Goal: Task Accomplishment & Management: Manage account settings

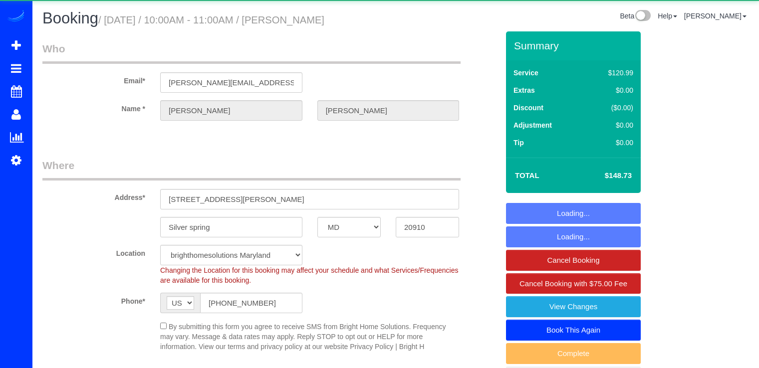
select select "MD"
select select "2"
select select "1"
select select "string:fspay-b2aca109-d3cf-47d6-83c3-57b41004dbbd"
select select "spot1"
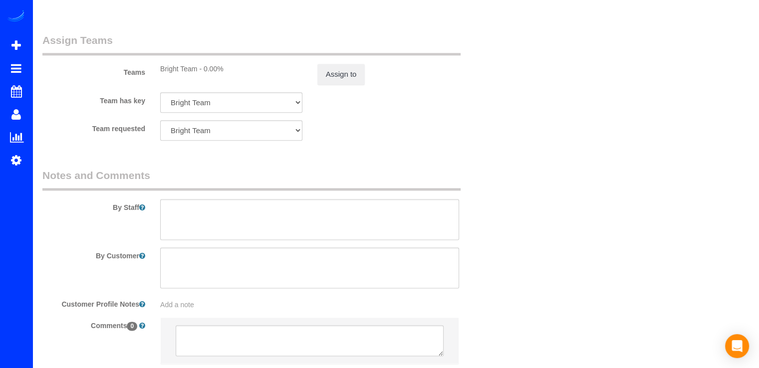
scroll to position [1320, 0]
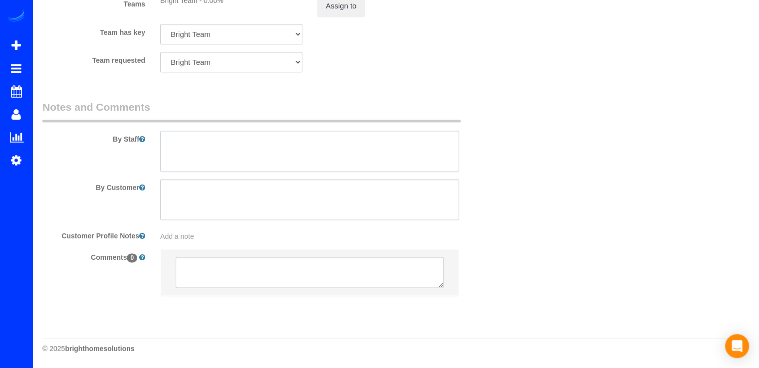
click at [193, 138] on textarea at bounding box center [309, 151] width 299 height 41
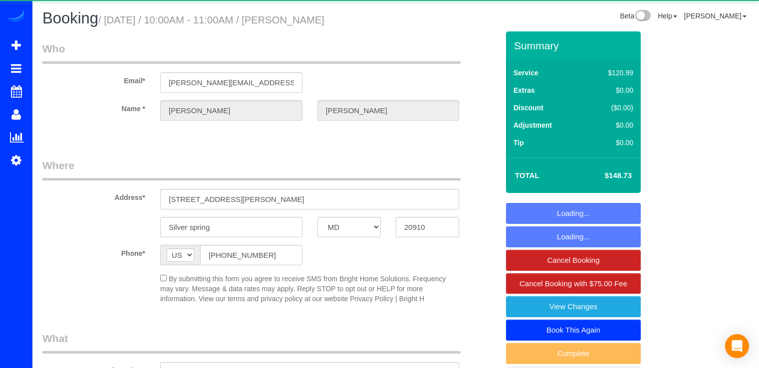
select select "MD"
select select "spot1"
select select "2"
select select "1"
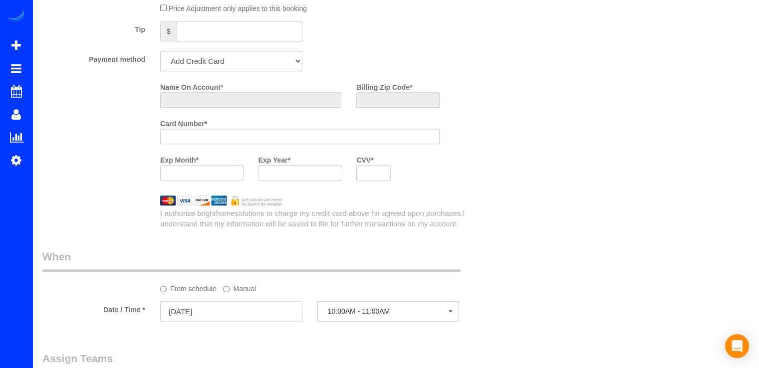
select select "string:fspay-b2aca109-d3cf-47d6-83c3-57b41004dbbd"
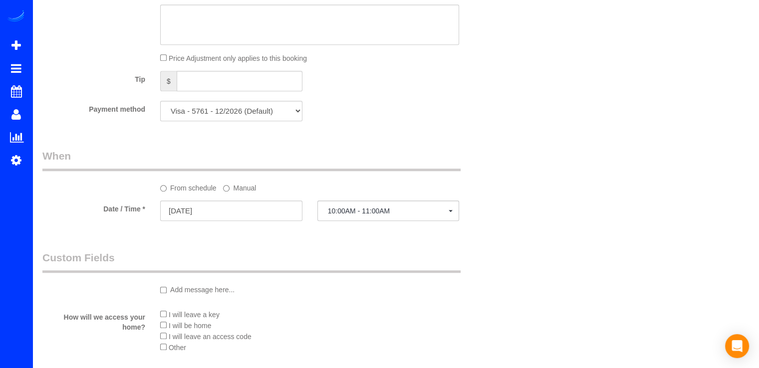
scroll to position [1196, 0]
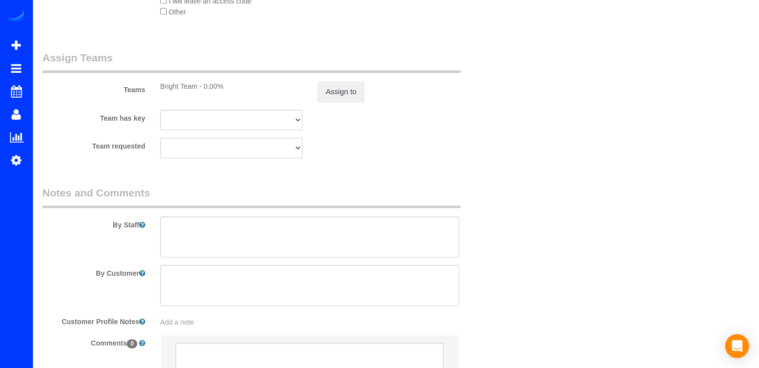
select select "object:828"
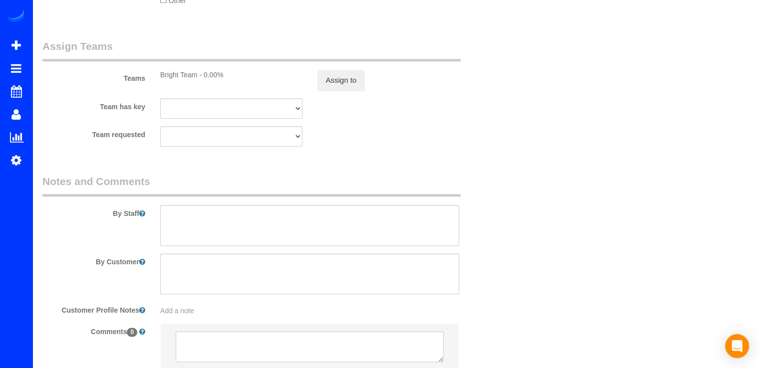
select select "2"
select select "1"
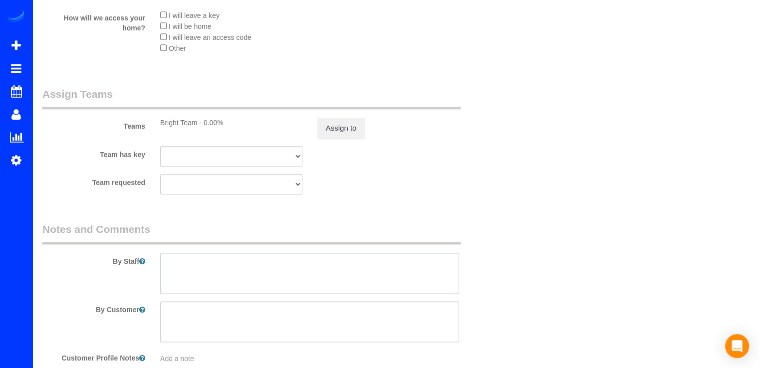
drag, startPoint x: 192, startPoint y: 269, endPoint x: 181, endPoint y: 267, distance: 11.2
click at [190, 269] on textarea at bounding box center [309, 273] width 299 height 41
select select "spot11"
type textarea "D"
drag, startPoint x: 169, startPoint y: 265, endPoint x: 384, endPoint y: 275, distance: 215.8
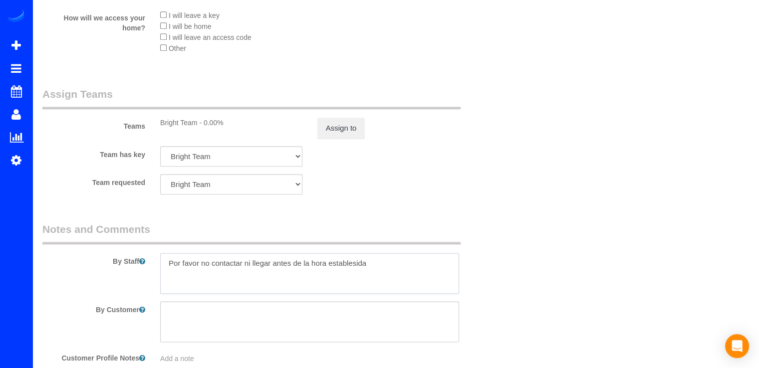
click at [384, 275] on textarea at bounding box center [309, 273] width 299 height 41
paste textarea ", no contactar ni presentarse antes de la hora establecida."
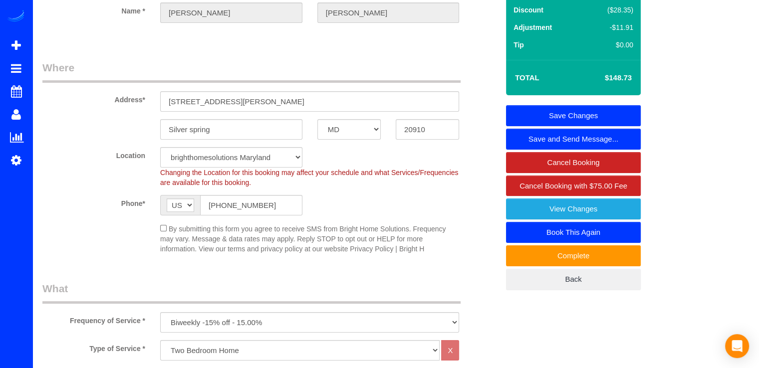
scroll to position [0, 0]
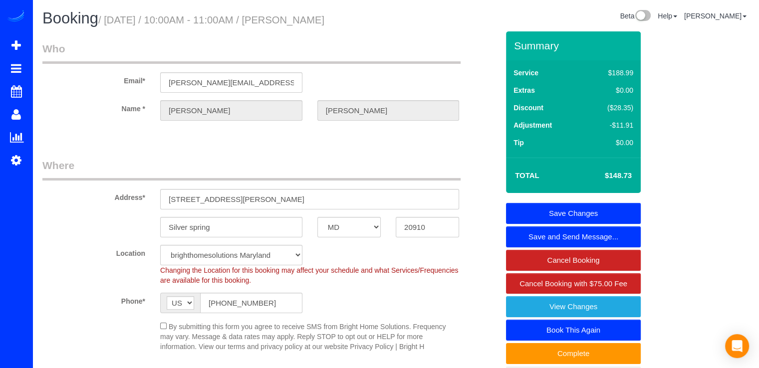
type textarea "Por favor, no contactar ni presentarse antes de la hora establecida."
click at [554, 210] on link "Save Changes" at bounding box center [573, 213] width 135 height 21
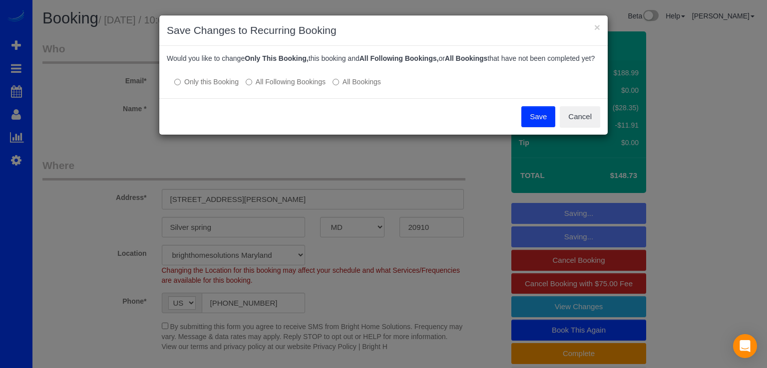
click at [543, 127] on button "Save" at bounding box center [538, 116] width 34 height 21
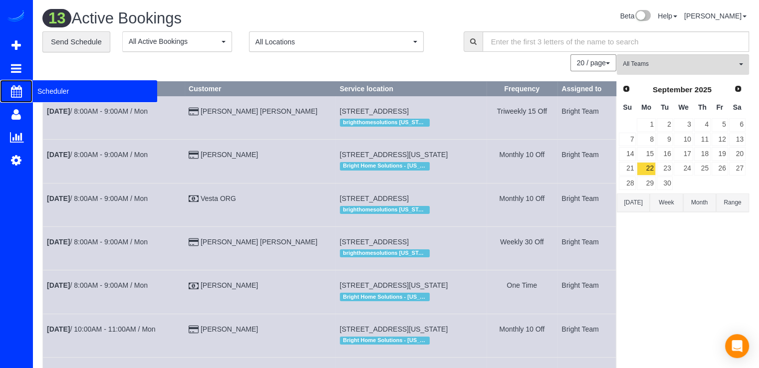
click at [40, 94] on span "Scheduler" at bounding box center [94, 91] width 125 height 23
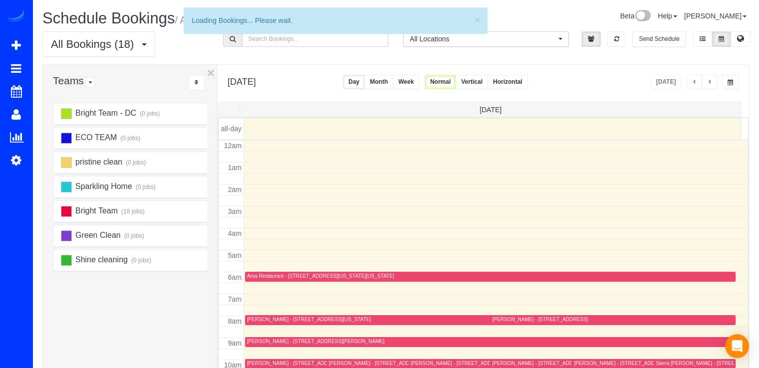
scroll to position [131, 0]
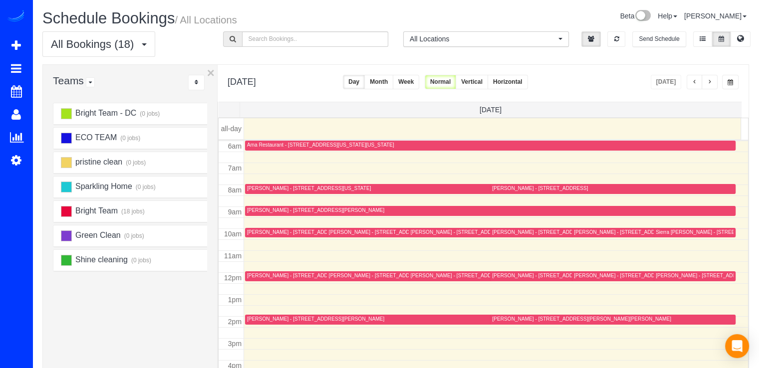
click at [707, 84] on span "button" at bounding box center [709, 82] width 5 height 6
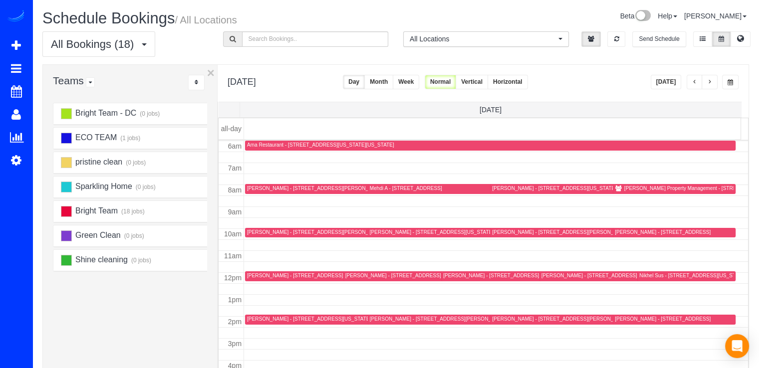
click at [645, 187] on div "Richey Property Management - 21100 Joseph Terrace, Sterling,, VA 20166" at bounding box center [718, 188] width 189 height 6
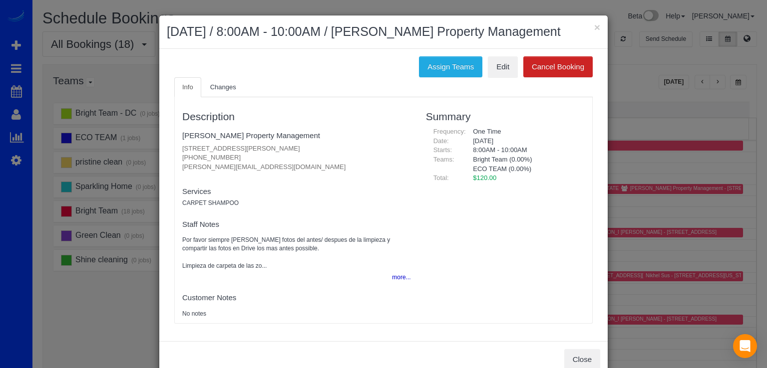
click at [587, 28] on h2 "October 02, 2025 / 8:00AM - 10:00AM / Richey Property Management" at bounding box center [383, 32] width 433 height 18
click at [594, 24] on button "×" at bounding box center [597, 27] width 6 height 10
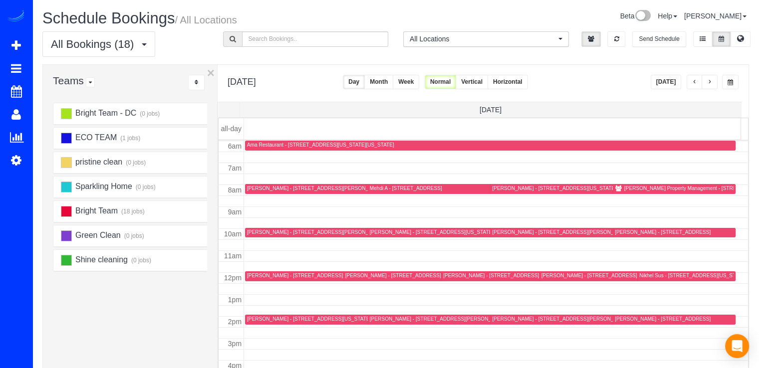
click at [699, 84] on button "button" at bounding box center [695, 82] width 16 height 14
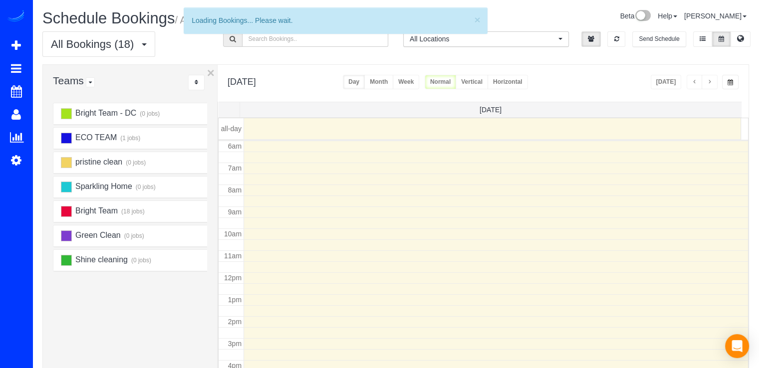
click at [697, 84] on span "button" at bounding box center [694, 82] width 5 height 6
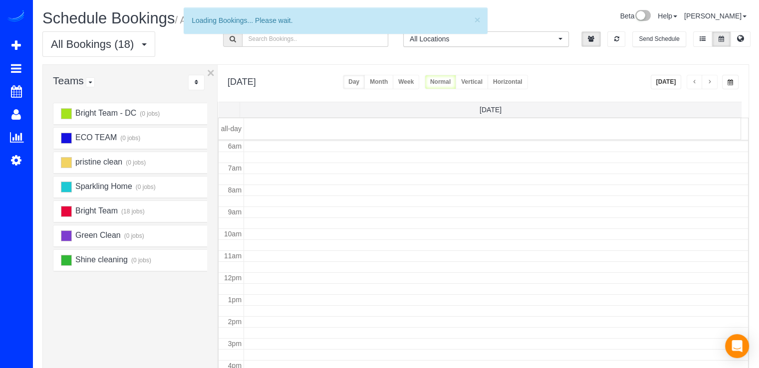
click at [697, 84] on span "button" at bounding box center [694, 82] width 5 height 6
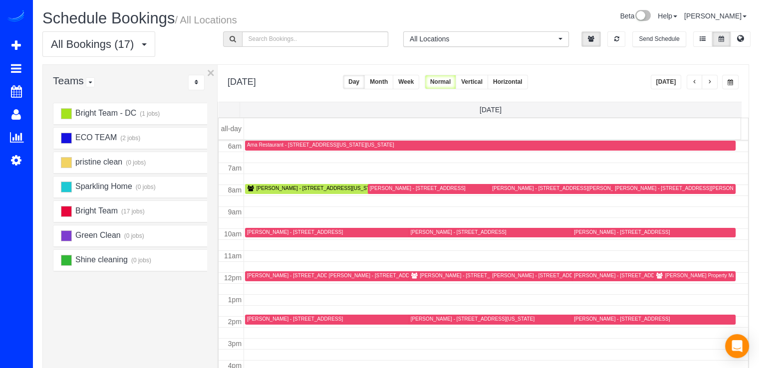
click at [691, 83] on button "button" at bounding box center [695, 82] width 16 height 14
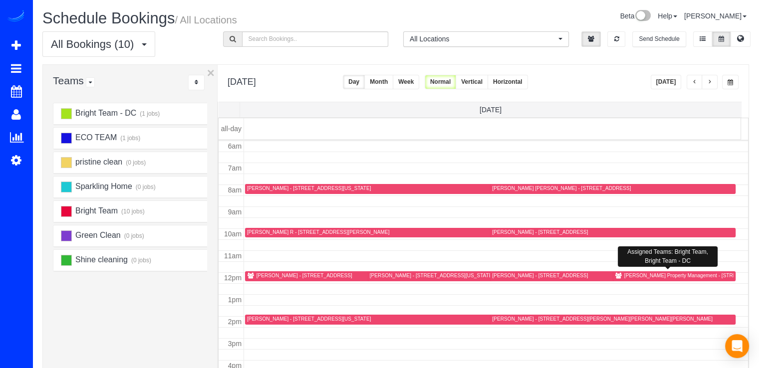
click at [631, 274] on div "Richey Property Management - 42506 Hollyhock Terrace, Ashburn, VA 20148" at bounding box center [697, 275] width 147 height 6
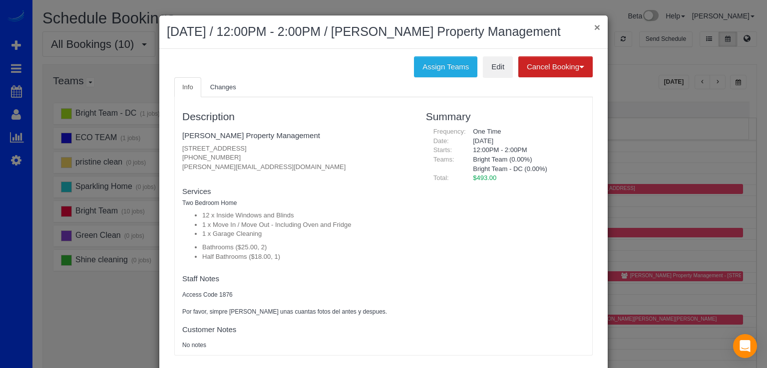
click at [594, 23] on button "×" at bounding box center [597, 27] width 6 height 10
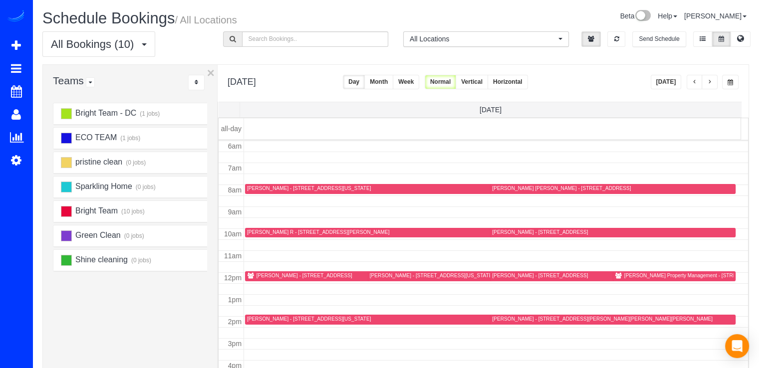
click at [629, 271] on div at bounding box center [674, 276] width 123 height 10
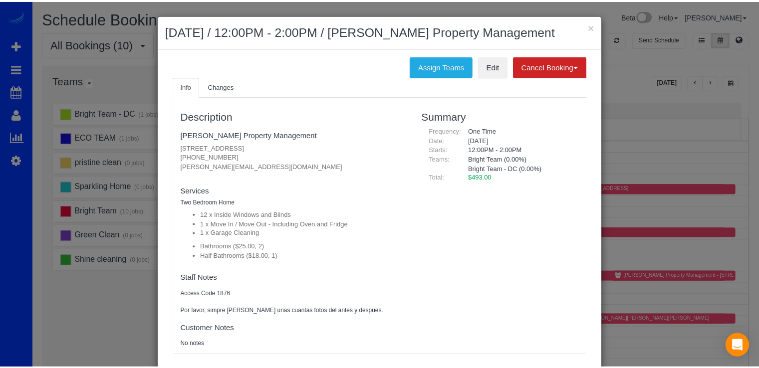
scroll to position [0, 0]
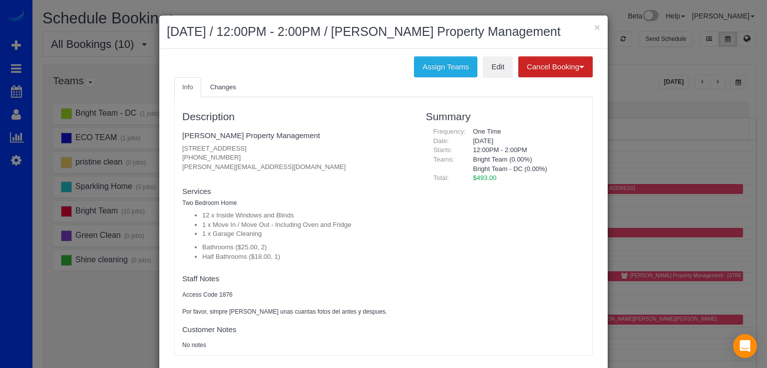
click at [597, 26] on div "× September 29, 2025 / 12:00PM - 2:00PM / Richey Property Management" at bounding box center [383, 31] width 448 height 33
click at [594, 25] on button "×" at bounding box center [597, 27] width 6 height 10
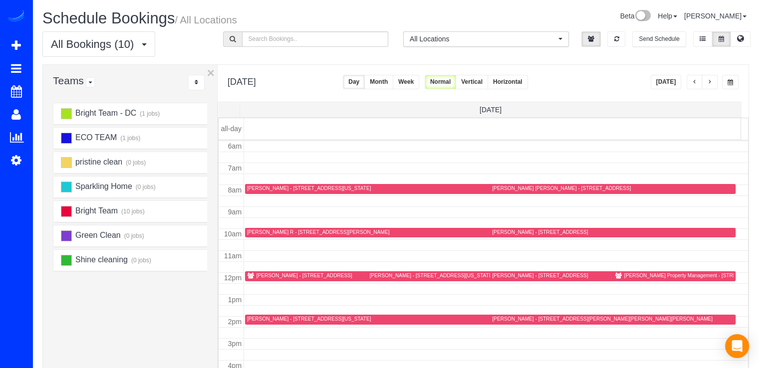
click at [692, 80] on button "button" at bounding box center [695, 82] width 16 height 14
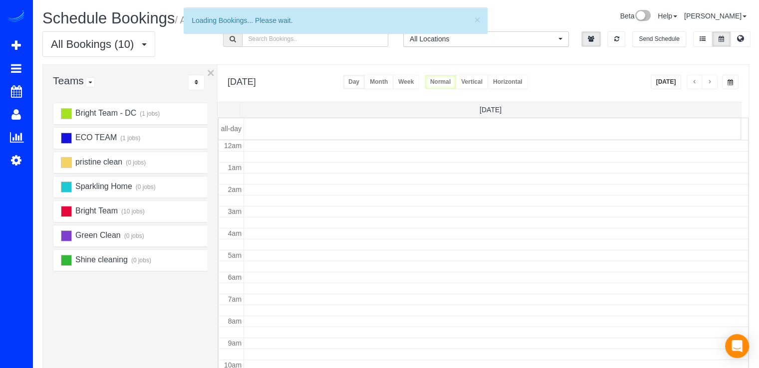
scroll to position [131, 0]
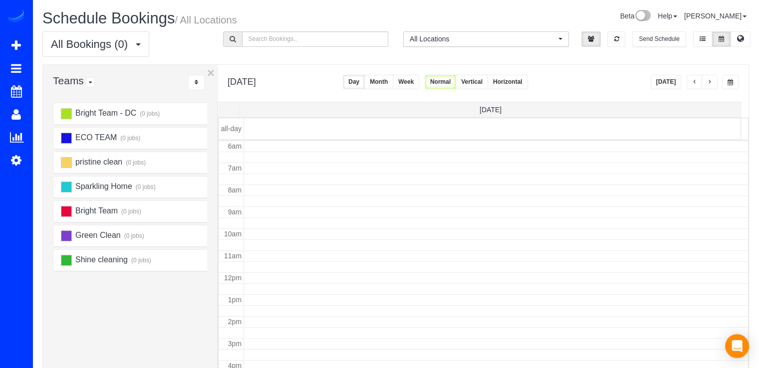
click at [692, 80] on button "button" at bounding box center [695, 82] width 16 height 14
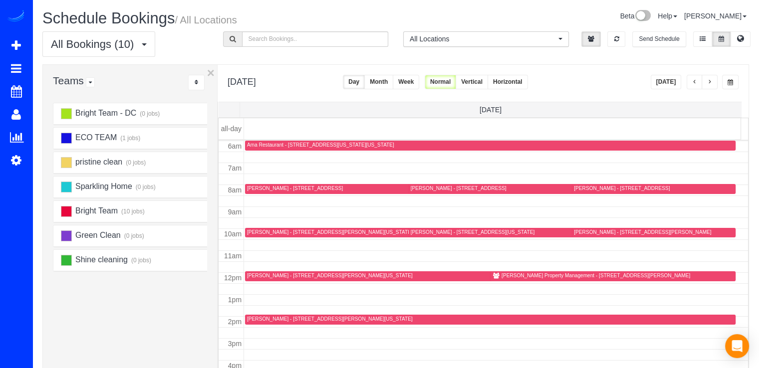
click at [692, 80] on button "button" at bounding box center [695, 82] width 16 height 14
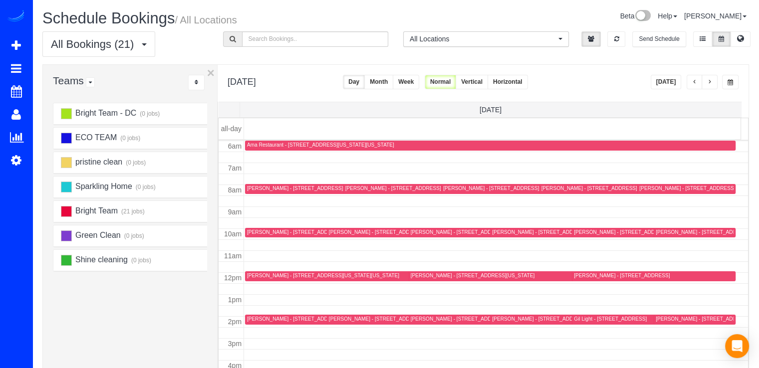
click at [692, 80] on button "button" at bounding box center [695, 82] width 16 height 14
click at [711, 78] on button "button" at bounding box center [710, 82] width 16 height 14
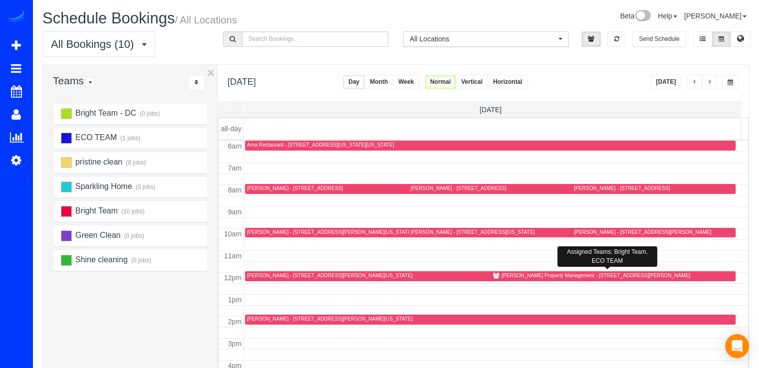
click at [518, 274] on div "Richey Property Management - 5123 Travis Edward Way, Unit H, Centreville, VA 20…" at bounding box center [596, 275] width 189 height 6
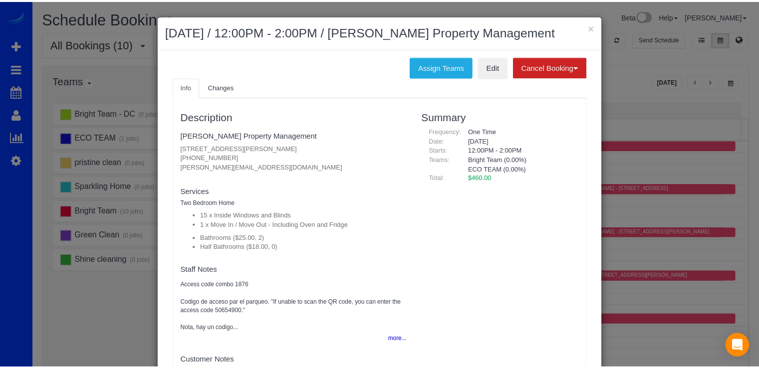
scroll to position [5, 0]
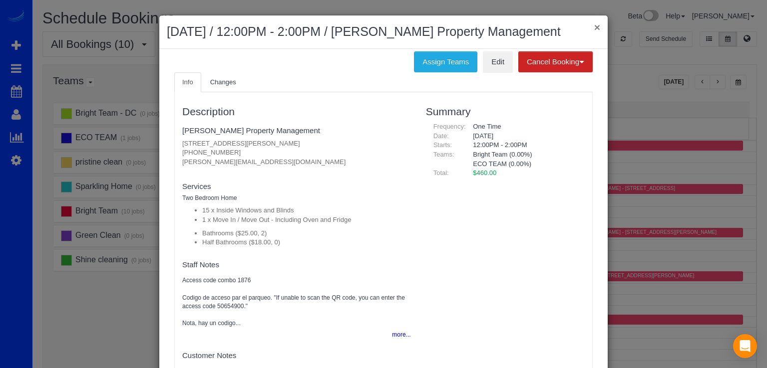
click at [594, 27] on button "×" at bounding box center [597, 27] width 6 height 10
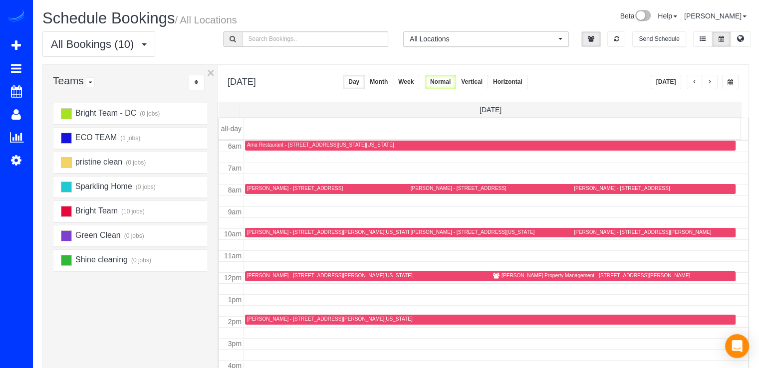
click at [711, 79] on span "button" at bounding box center [709, 82] width 5 height 6
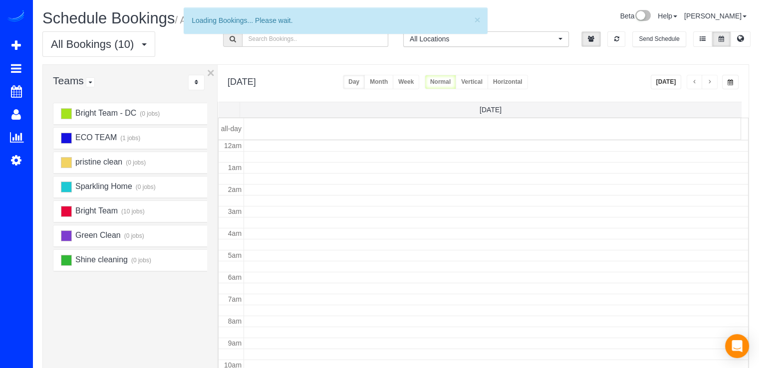
scroll to position [131, 0]
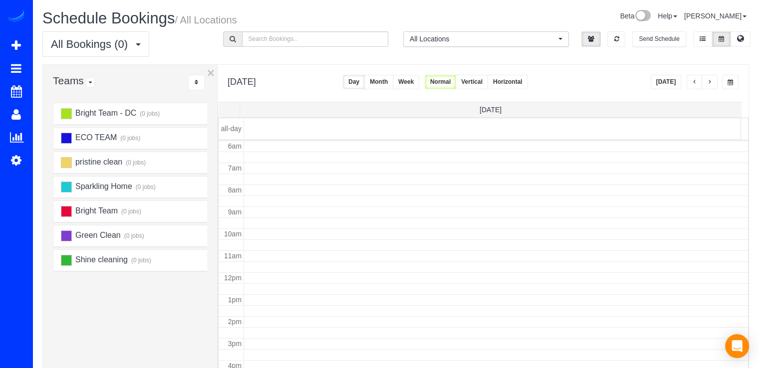
click at [711, 80] on span "button" at bounding box center [709, 82] width 5 height 6
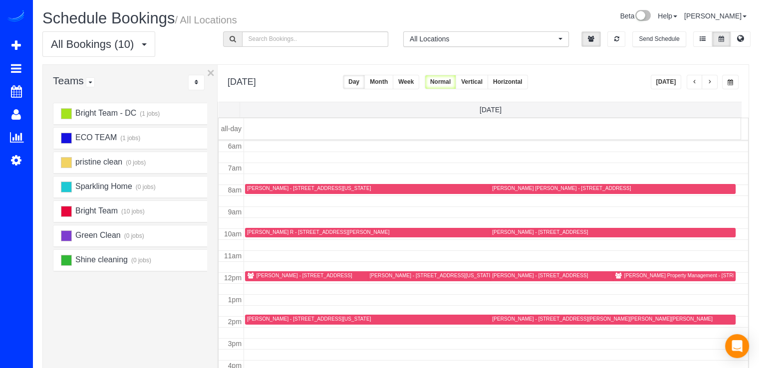
click at [629, 273] on div "Richey Property Management - 42506 Hollyhock Terrace, Ashburn, VA 20148" at bounding box center [697, 275] width 147 height 6
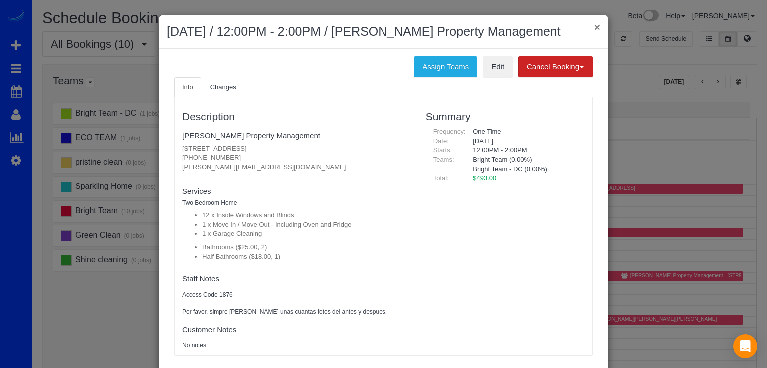
click at [594, 25] on button "×" at bounding box center [597, 27] width 6 height 10
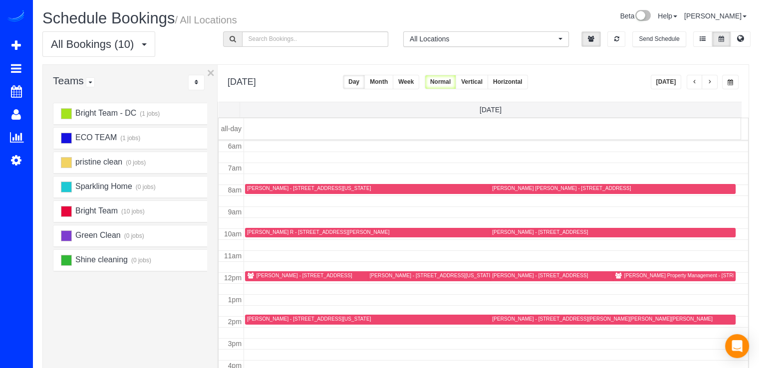
click at [675, 80] on button "Today" at bounding box center [666, 82] width 31 height 14
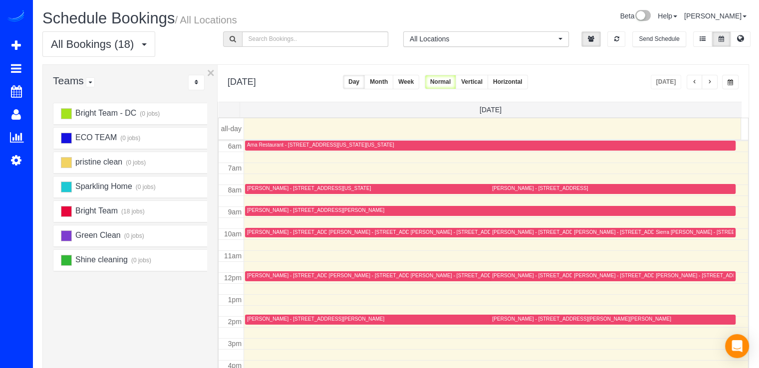
click at [697, 82] on button "button" at bounding box center [695, 82] width 16 height 14
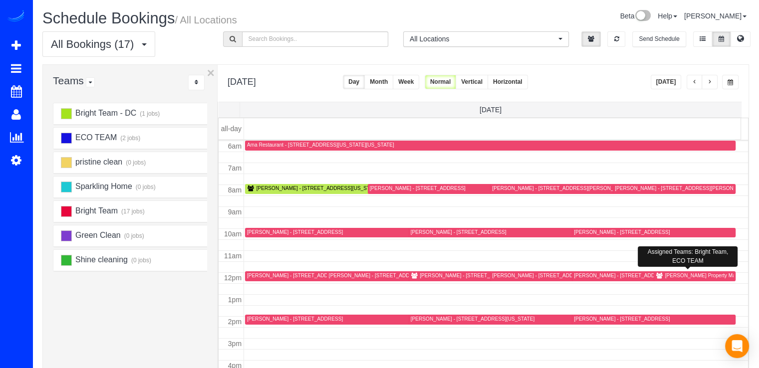
click at [668, 277] on div "Richey Property Management - 23318 April Mist Place, Ashburn, VA 20148" at bounding box center [738, 275] width 147 height 6
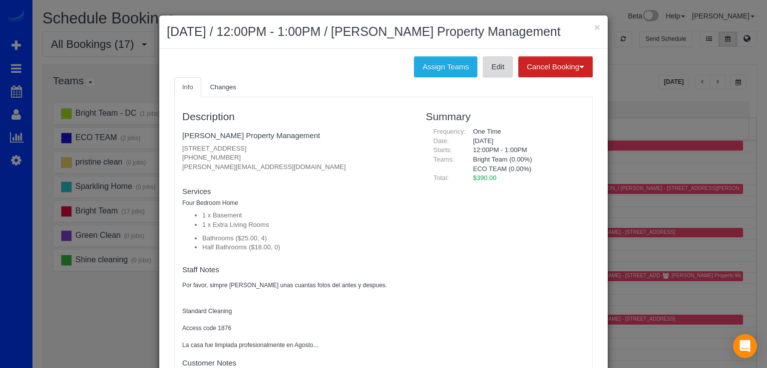
click at [487, 66] on link "Edit" at bounding box center [498, 66] width 30 height 21
click at [597, 24] on div "× September 30, 2025 / 12:00PM - 1:00PM / Richey Property Management" at bounding box center [383, 31] width 448 height 33
click at [595, 24] on button "×" at bounding box center [597, 27] width 6 height 10
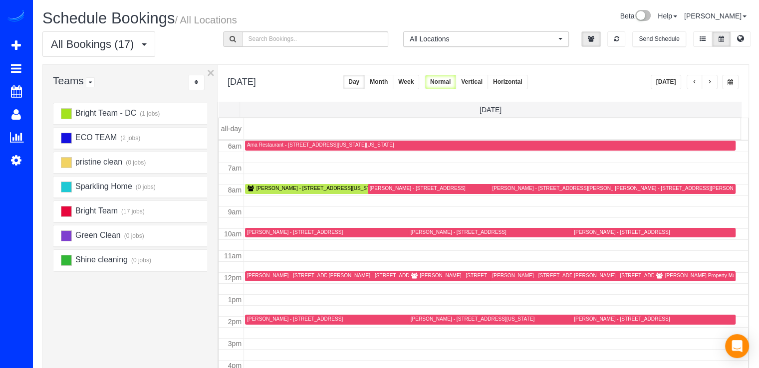
click at [429, 273] on div "Lori Graham - 8588 Coral Gables Lane, Vienna, VA 22182" at bounding box center [468, 275] width 96 height 6
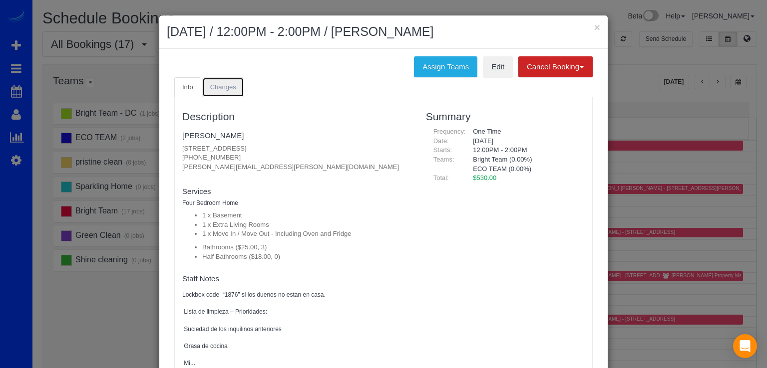
click at [231, 92] on link "Changes" at bounding box center [223, 87] width 42 height 20
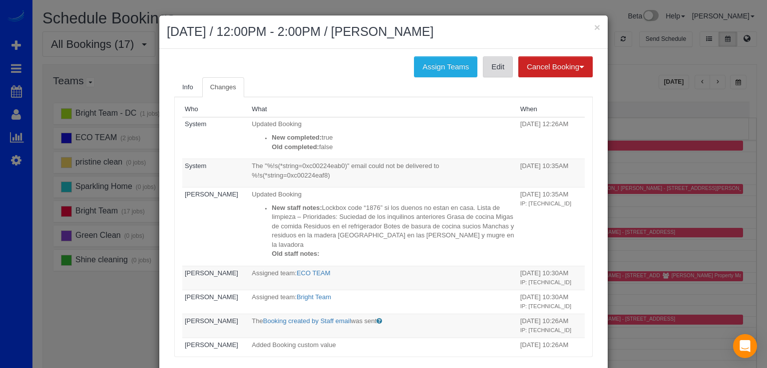
click at [489, 66] on link "Edit" at bounding box center [498, 66] width 30 height 21
click at [182, 86] on span "Info" at bounding box center [187, 86] width 11 height 7
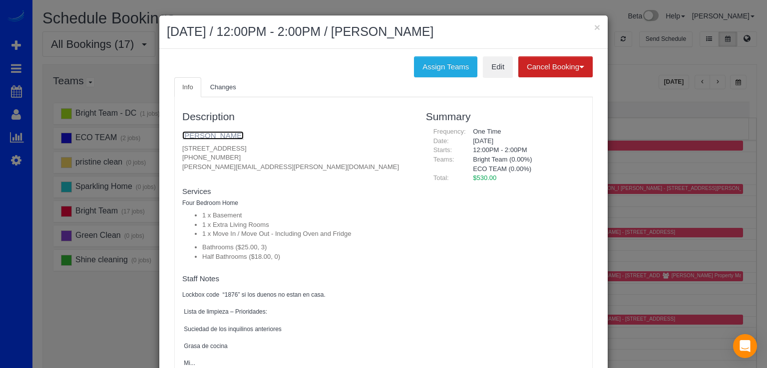
click at [202, 133] on link "Lori Graham" at bounding box center [212, 135] width 61 height 8
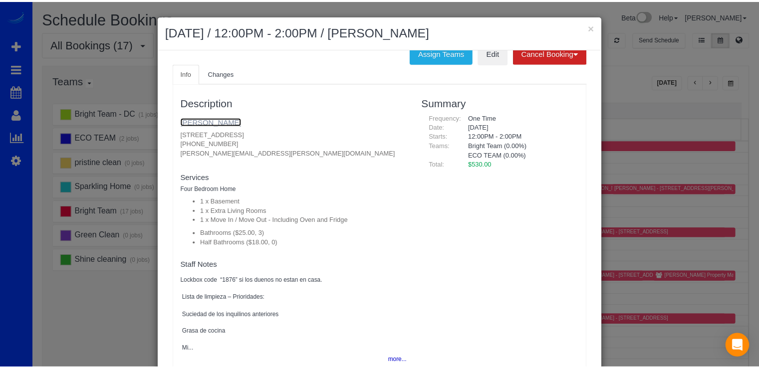
scroll to position [0, 0]
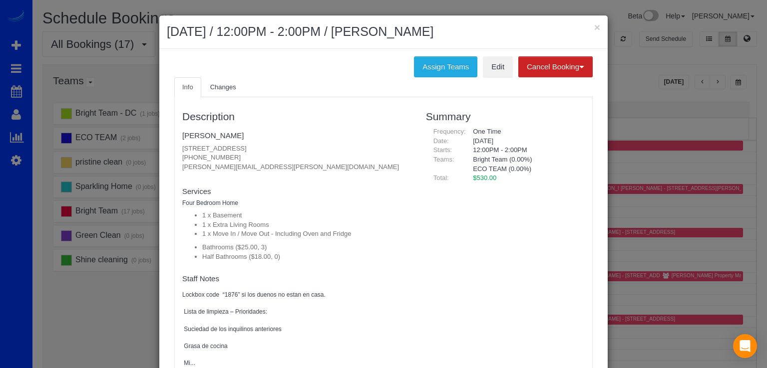
click at [587, 24] on h2 "September 30, 2025 / 12:00PM - 2:00PM / Lori Graham" at bounding box center [383, 32] width 433 height 18
click at [594, 25] on button "×" at bounding box center [597, 27] width 6 height 10
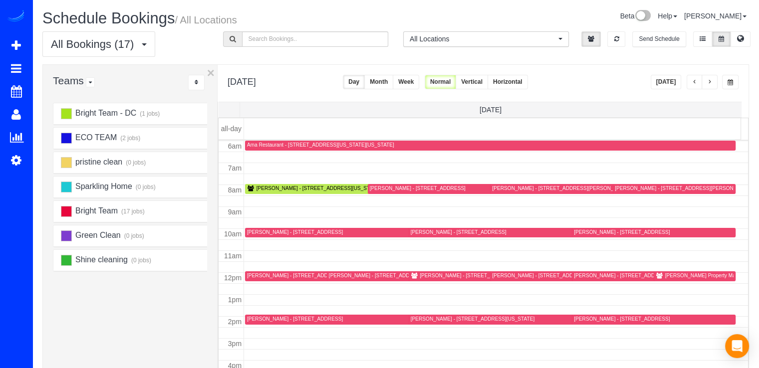
click at [697, 83] on span "button" at bounding box center [694, 82] width 5 height 6
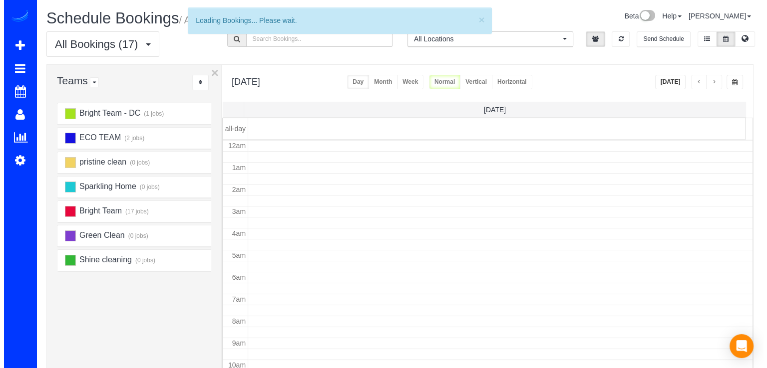
scroll to position [131, 0]
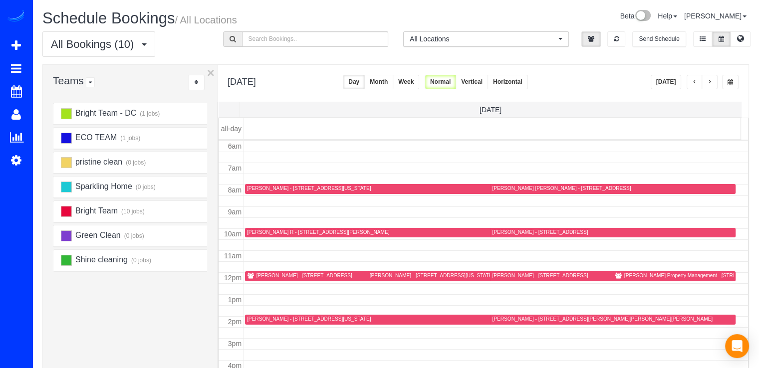
click at [624, 277] on div "Richey Property Management - 42506 Hollyhock Terrace, Ashburn, VA 20148" at bounding box center [697, 275] width 147 height 6
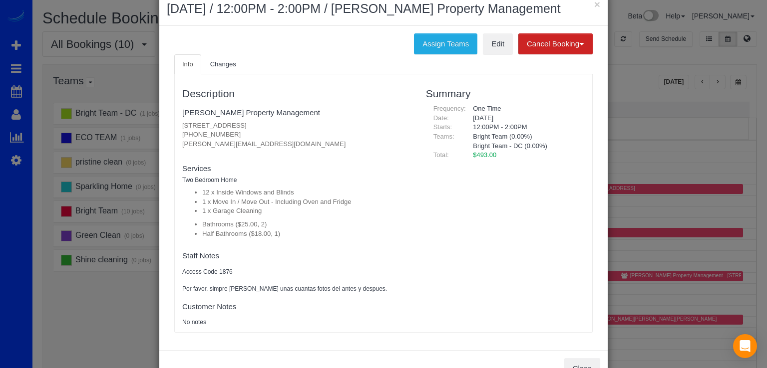
scroll to position [0, 0]
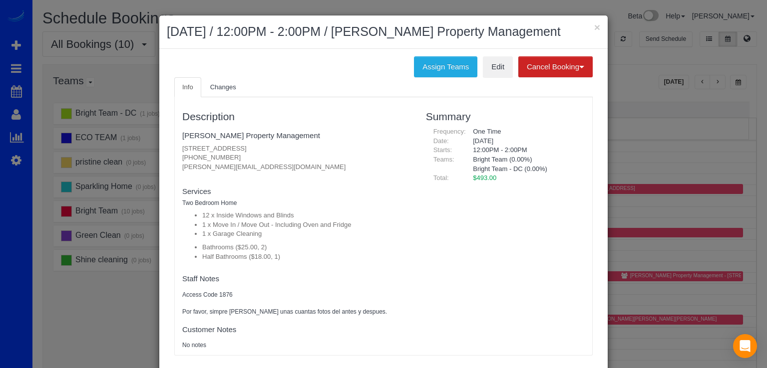
drag, startPoint x: 175, startPoint y: 146, endPoint x: 319, endPoint y: 145, distance: 143.7
click at [319, 145] on div "Description Richey Property Management 42506 Hollyhock Terrace, Ashburn, VA 201…" at bounding box center [297, 226] width 244 height 248
copy p "42506 Hollyhock Terrace, Ashburn, VA 20148"
click at [589, 27] on h2 "September 29, 2025 / 12:00PM - 2:00PM / Richey Property Management" at bounding box center [383, 32] width 433 height 18
click at [580, 22] on div "× September 29, 2025 / 12:00PM - 2:00PM / Richey Property Management" at bounding box center [383, 31] width 448 height 33
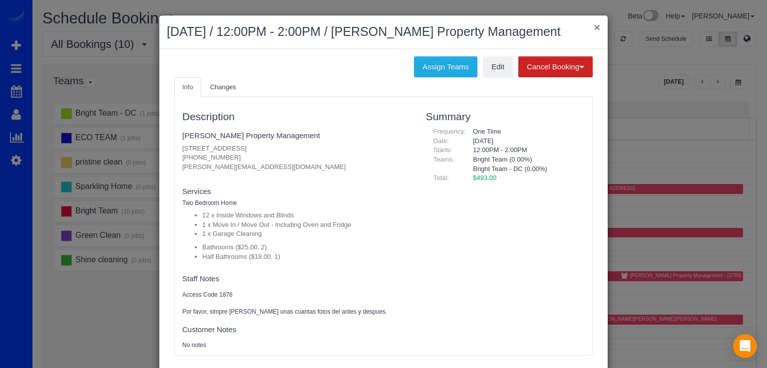
click at [594, 24] on button "×" at bounding box center [597, 27] width 6 height 10
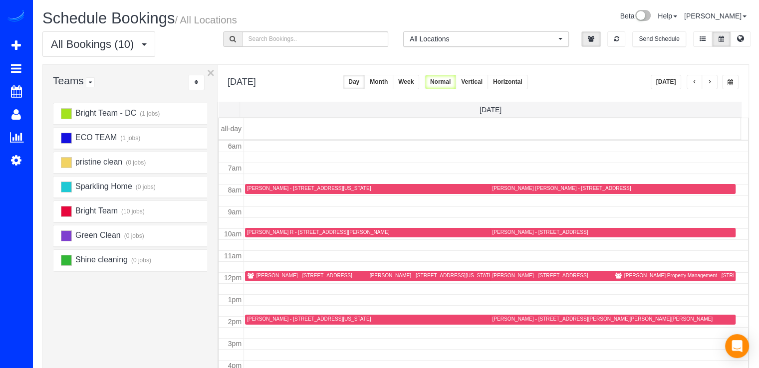
click at [712, 80] on span "button" at bounding box center [709, 82] width 5 height 6
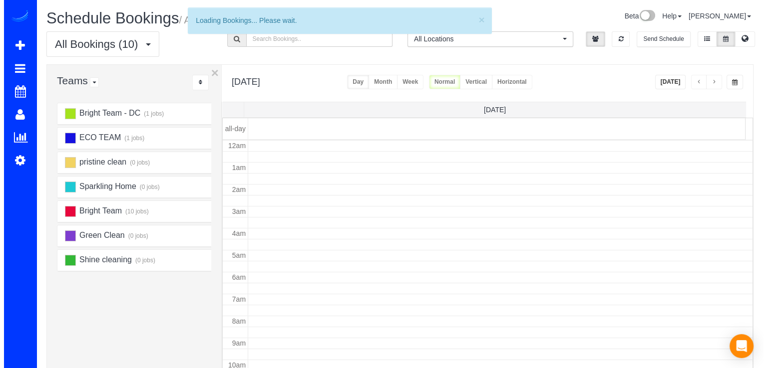
scroll to position [131, 0]
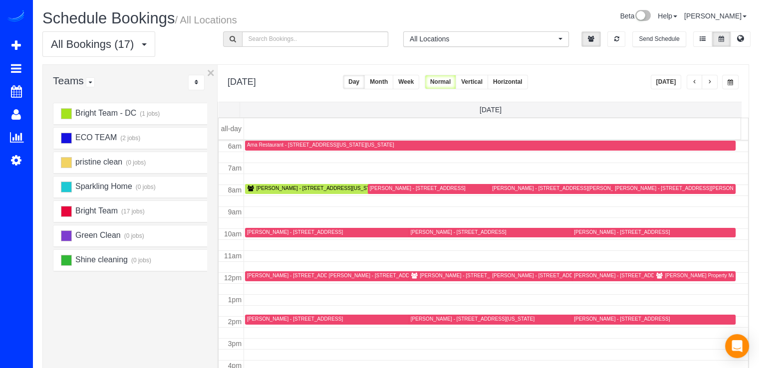
click at [667, 275] on div "Richey Property Management - 23318 April Mist Place, Ashburn, VA 20148" at bounding box center [738, 275] width 147 height 6
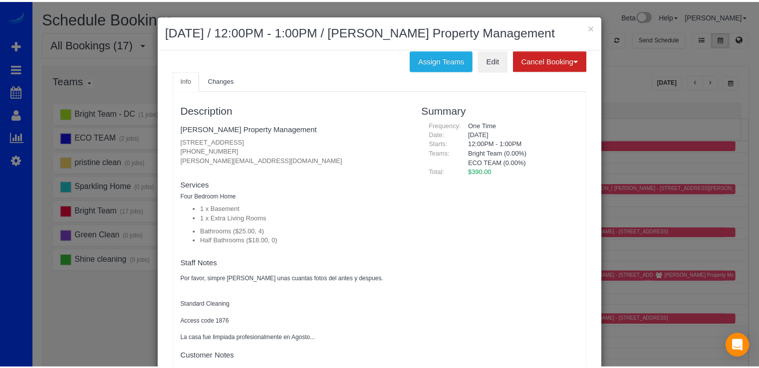
scroll to position [7, 0]
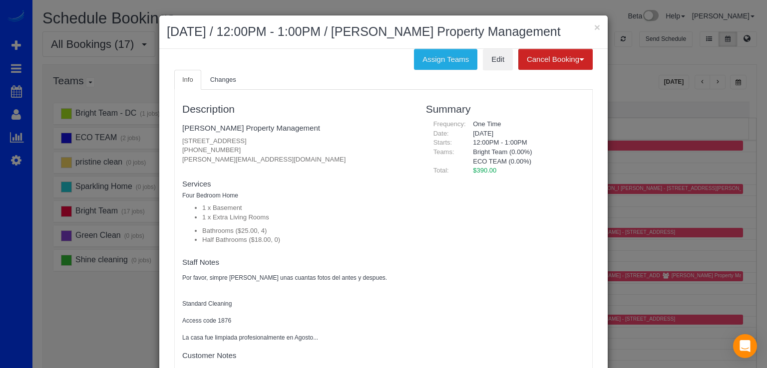
click at [597, 25] on div "× September 30, 2025 / 12:00PM - 1:00PM / Richey Property Management" at bounding box center [383, 31] width 448 height 33
click at [595, 25] on button "×" at bounding box center [597, 27] width 6 height 10
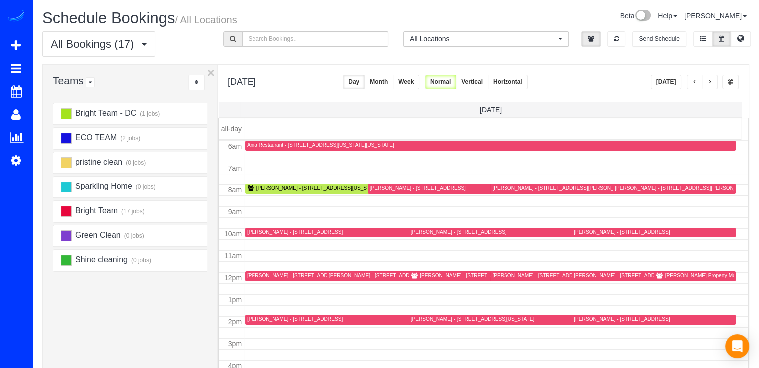
click at [665, 274] on div "Richey Property Management - 23318 April Mist Place, Ashburn, VA 20148" at bounding box center [738, 275] width 147 height 6
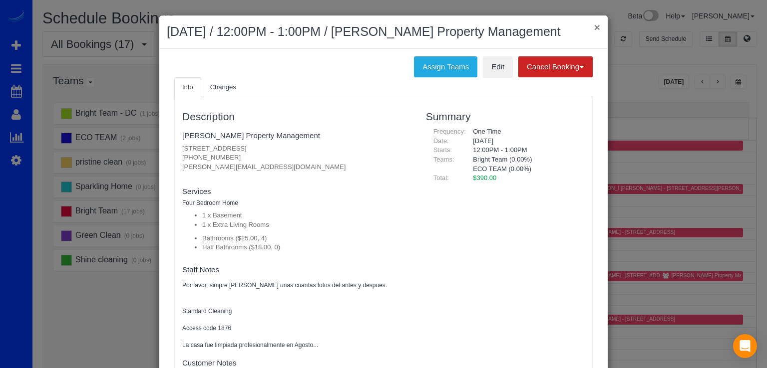
click at [589, 29] on div "× September 30, 2025 / 12:00PM - 1:00PM / Richey Property Management" at bounding box center [383, 31] width 448 height 33
click at [594, 29] on button "×" at bounding box center [597, 27] width 6 height 10
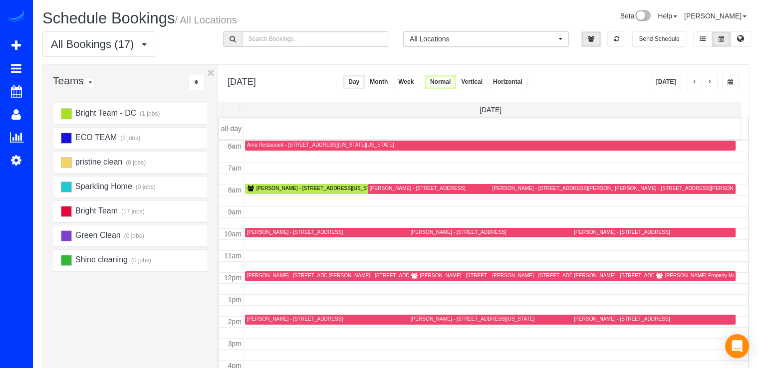
click at [669, 87] on button "Today" at bounding box center [666, 82] width 31 height 14
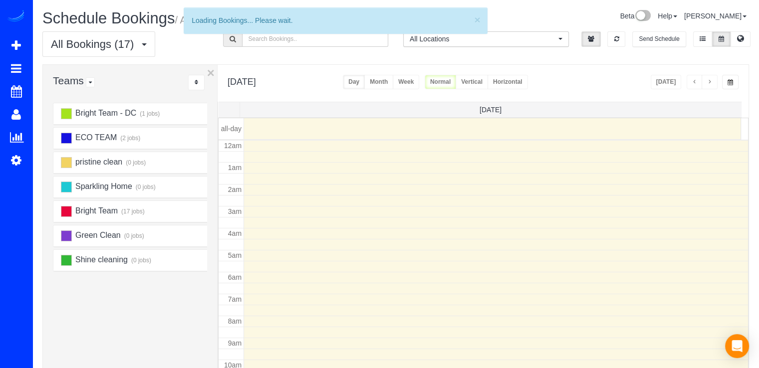
scroll to position [131, 0]
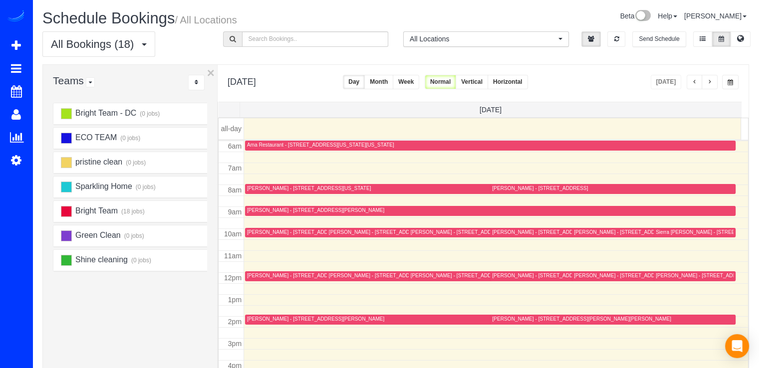
click at [712, 85] on span "button" at bounding box center [709, 82] width 5 height 6
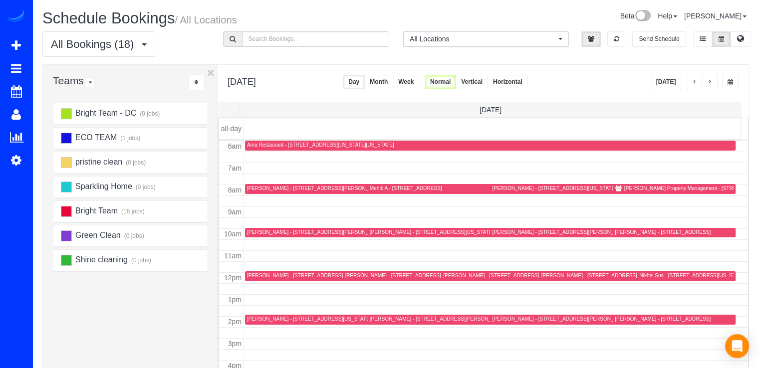
click at [710, 81] on span "button" at bounding box center [709, 82] width 5 height 6
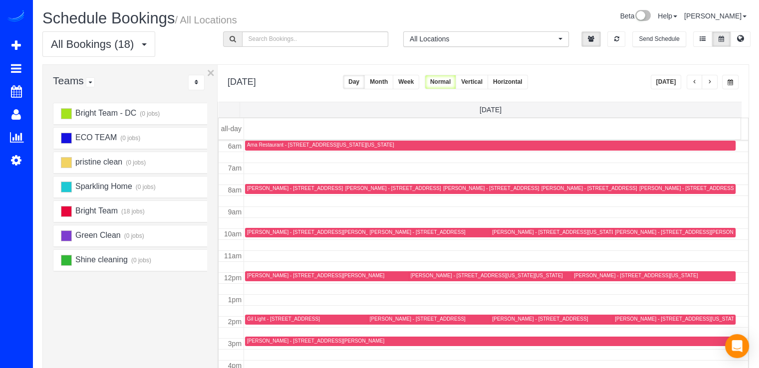
click at [644, 190] on div "Sean Banner - 3400 Potomac Ave Apt 703, Arlington, VA 22202" at bounding box center [687, 188] width 96 height 6
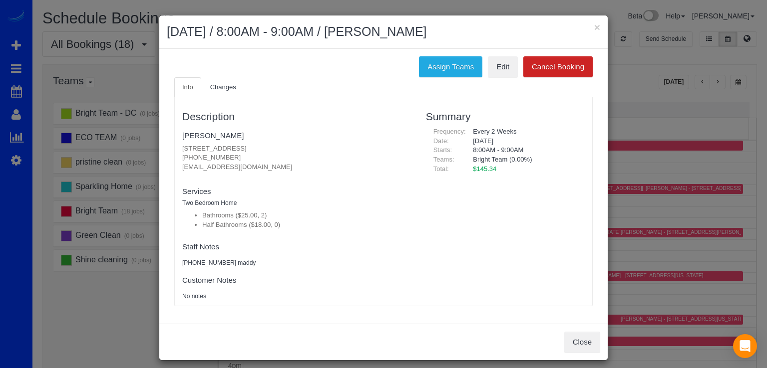
click at [657, 156] on div "× October 03, 2025 / 8:00AM - 9:00AM / Sean Banner Assign Teams Edit Cancel Boo…" at bounding box center [383, 184] width 767 height 368
click at [594, 22] on button "×" at bounding box center [597, 27] width 6 height 10
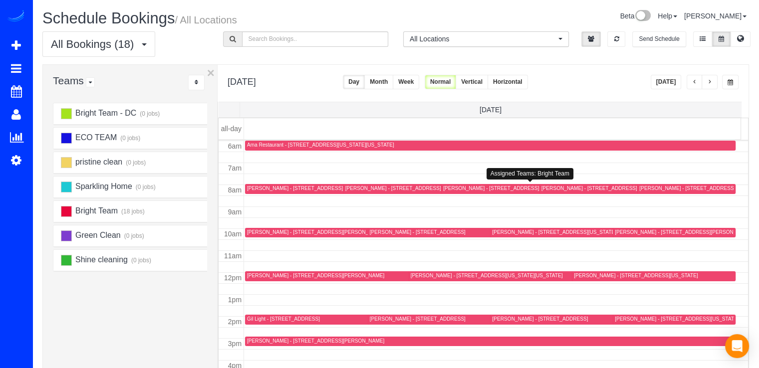
click at [448, 185] on div "James Dix - 6018 Oakdale Rd, Mclean, VA 22101" at bounding box center [511, 188] width 137 height 6
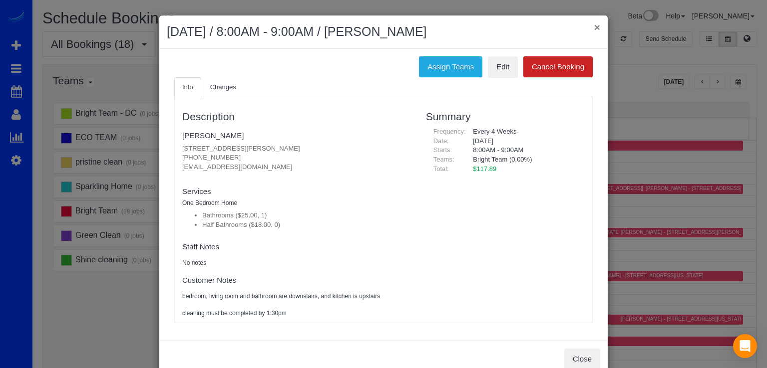
click at [594, 28] on button "×" at bounding box center [597, 27] width 6 height 10
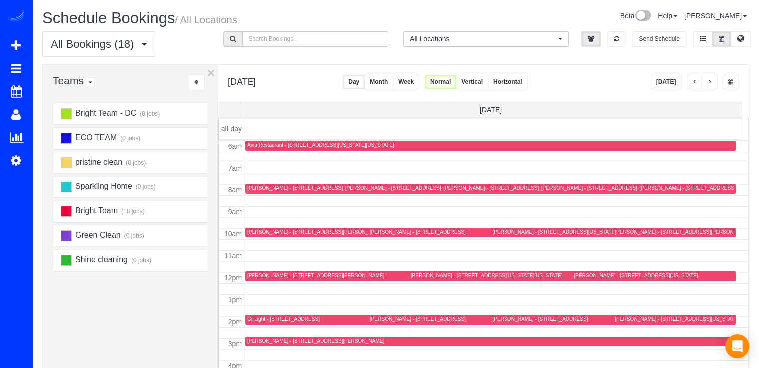
click at [353, 188] on div "Devin Finlay - 2655 Prosperity Ave, 429, Fairfax, VA 22031" at bounding box center [393, 188] width 96 height 6
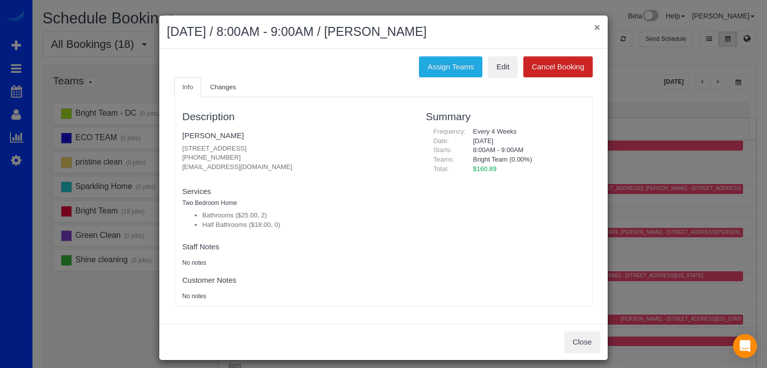
click at [594, 27] on button "×" at bounding box center [597, 27] width 6 height 10
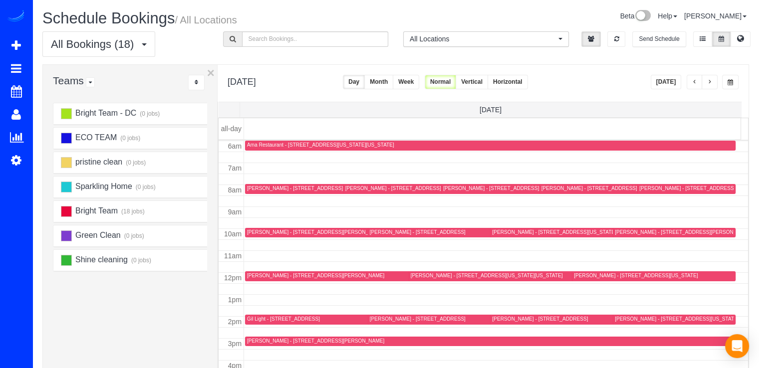
click at [269, 191] on div "Carolyn Bernstein - 6719 Selkirk Dr., Bethesda, MD 20817" at bounding box center [295, 188] width 96 height 6
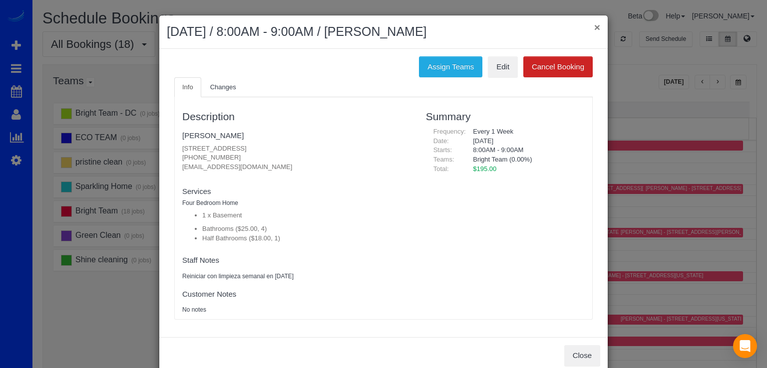
click at [594, 26] on button "×" at bounding box center [597, 27] width 6 height 10
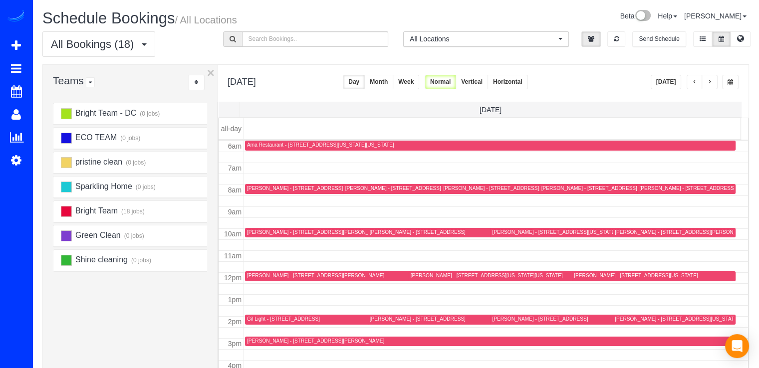
click at [669, 77] on button "Today" at bounding box center [666, 82] width 31 height 14
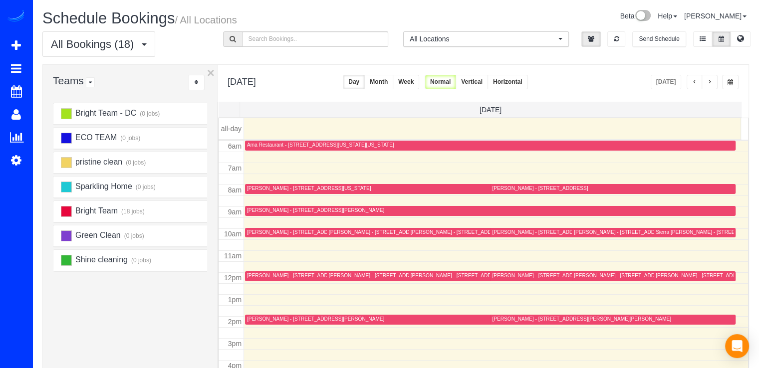
click at [714, 87] on button "button" at bounding box center [710, 82] width 16 height 14
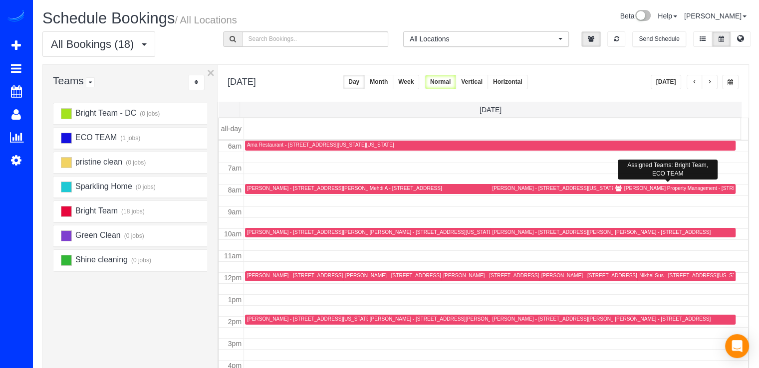
click at [631, 189] on div "Richey Property Management - 21100 Joseph Terrace, Sterling,, VA 20166" at bounding box center [718, 188] width 189 height 6
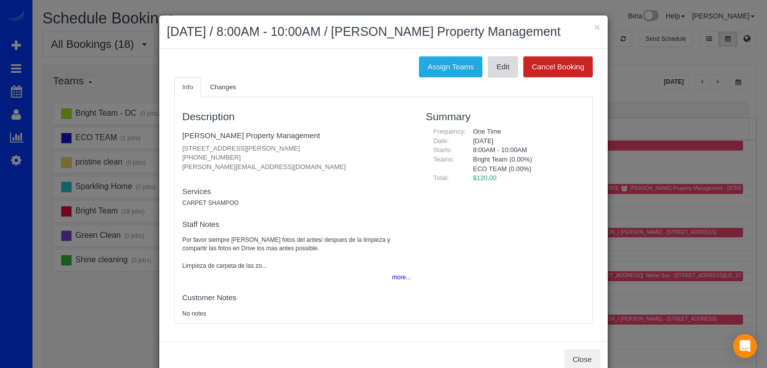
click at [504, 76] on link "Edit" at bounding box center [503, 66] width 30 height 21
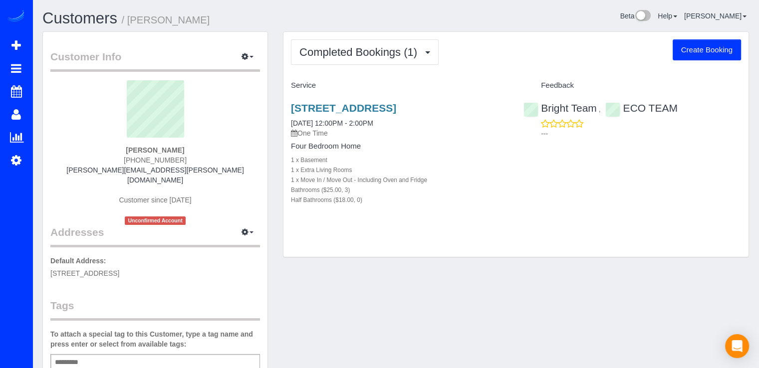
drag, startPoint x: 351, startPoint y: 69, endPoint x: 366, endPoint y: 64, distance: 15.3
click at [352, 69] on div "Completed Bookings (1) Completed Bookings (1) Upcoming Bookings (0) Cancelled B…" at bounding box center [515, 145] width 465 height 226
click at [379, 56] on span "Completed Bookings (1)" at bounding box center [360, 52] width 123 height 12
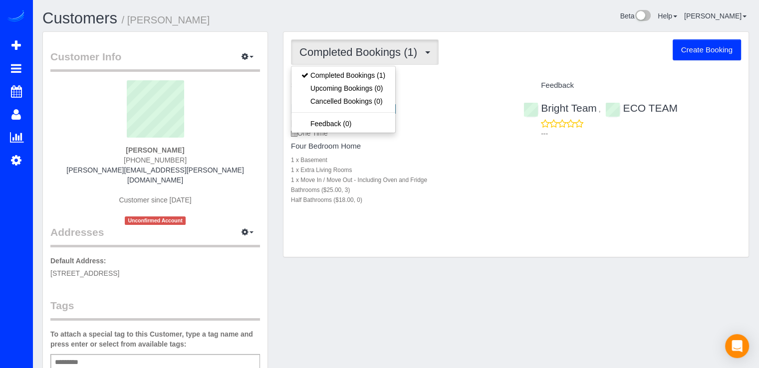
click at [496, 70] on div "Completed Bookings (1) Completed Bookings (1) Upcoming Bookings (0) Cancelled B…" at bounding box center [515, 145] width 465 height 226
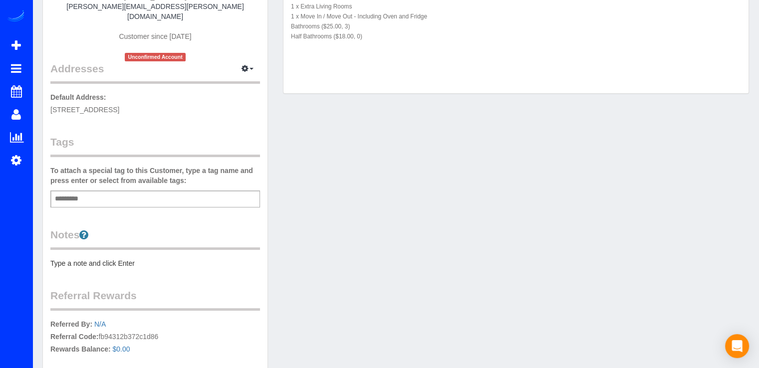
scroll to position [275, 0]
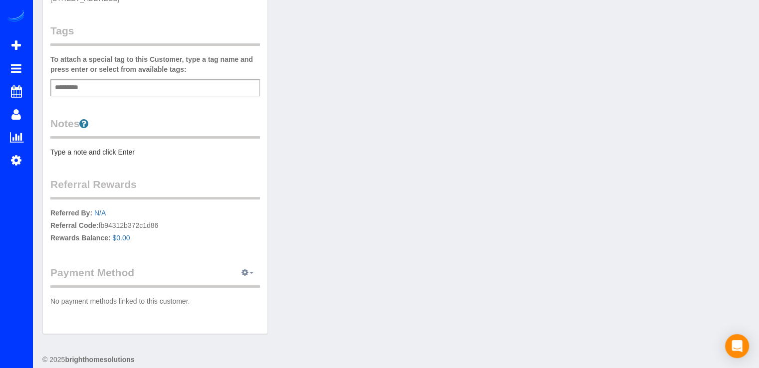
click at [252, 265] on button "button" at bounding box center [247, 272] width 25 height 15
click at [230, 298] on link "Add Credit/Debit Card" at bounding box center [212, 304] width 93 height 13
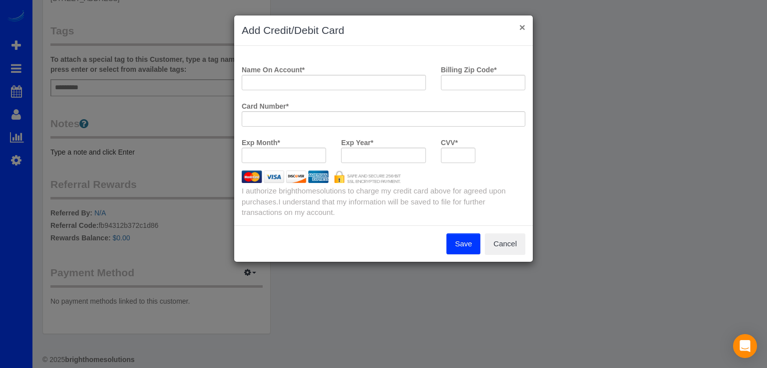
click at [521, 22] on button "×" at bounding box center [522, 27] width 6 height 10
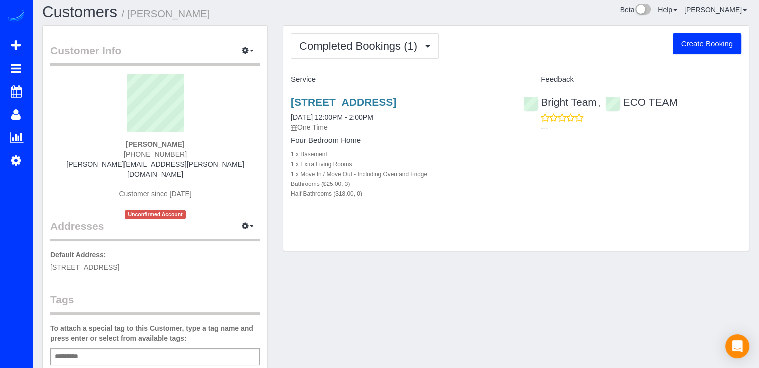
scroll to position [0, 0]
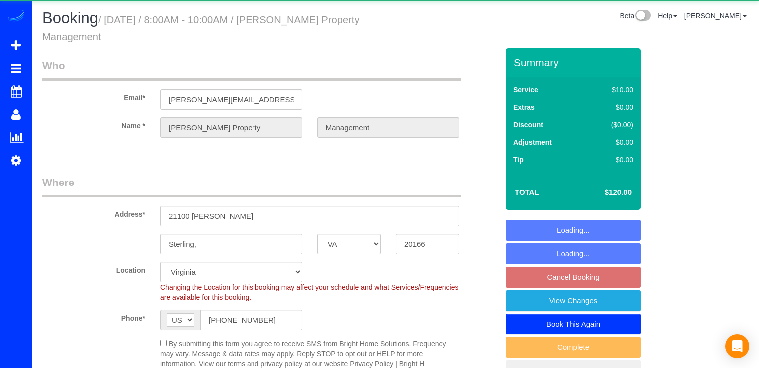
select select "VA"
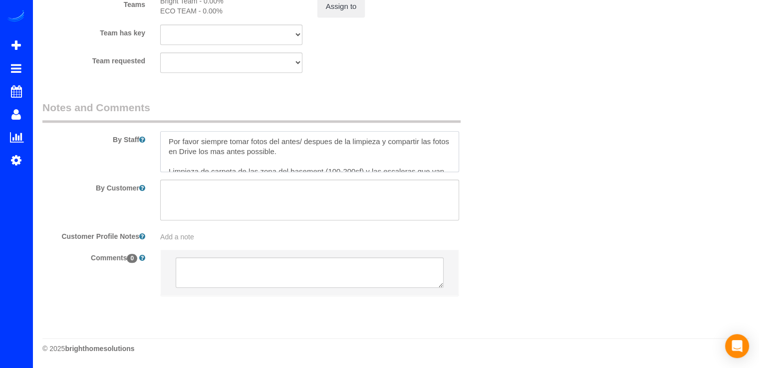
click at [169, 136] on textarea at bounding box center [309, 151] width 299 height 41
drag, startPoint x: 262, startPoint y: 137, endPoint x: 218, endPoint y: 136, distance: 44.4
click at [218, 136] on textarea at bounding box center [309, 151] width 299 height 41
click at [264, 140] on textarea at bounding box center [309, 151] width 299 height 41
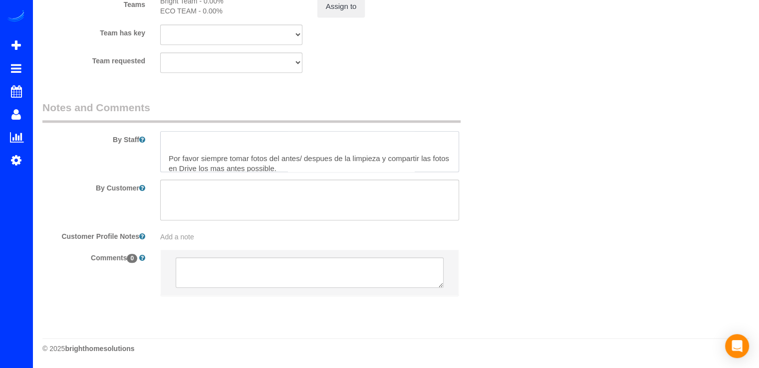
scroll to position [20, 0]
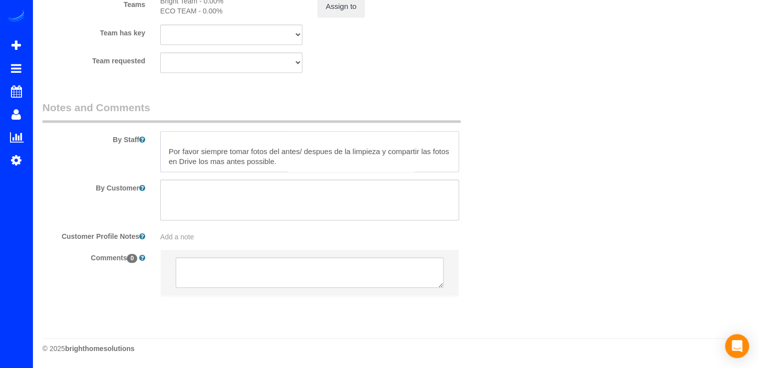
click at [202, 149] on textarea at bounding box center [309, 151] width 299 height 41
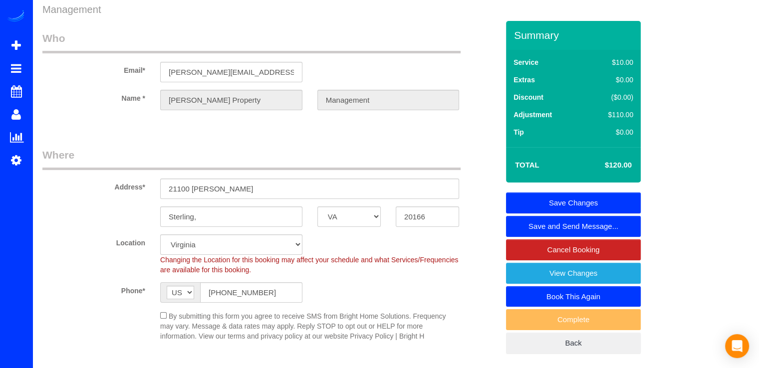
scroll to position [0, 0]
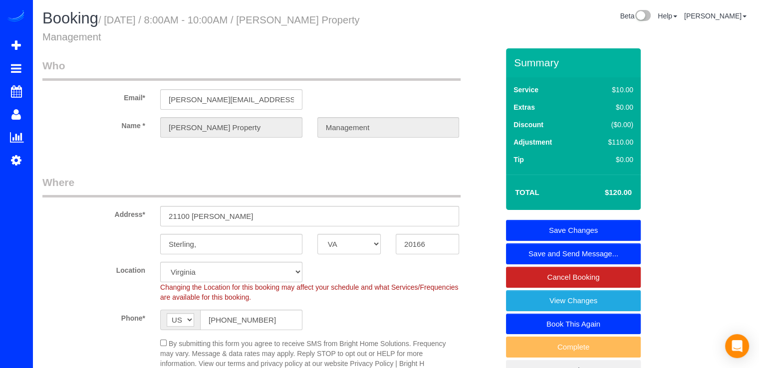
type textarea "POR FAVOR- ASEGURARSE DE TOMAR FOTOS!!!!! Por favor, siempre tomar fotos del an…"
click at [631, 223] on link "Save Changes" at bounding box center [573, 230] width 135 height 21
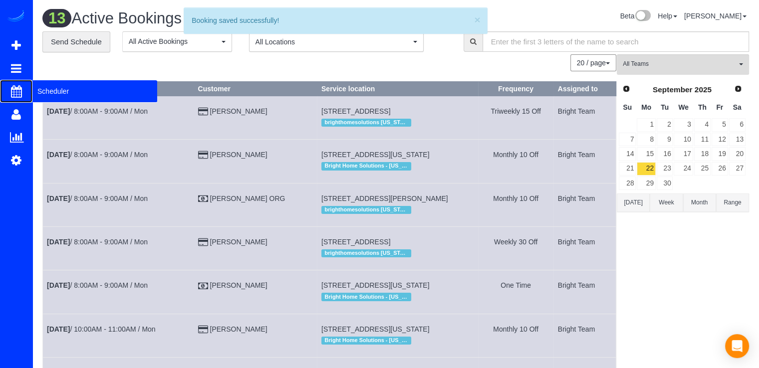
click at [65, 94] on span "Scheduler" at bounding box center [94, 91] width 125 height 23
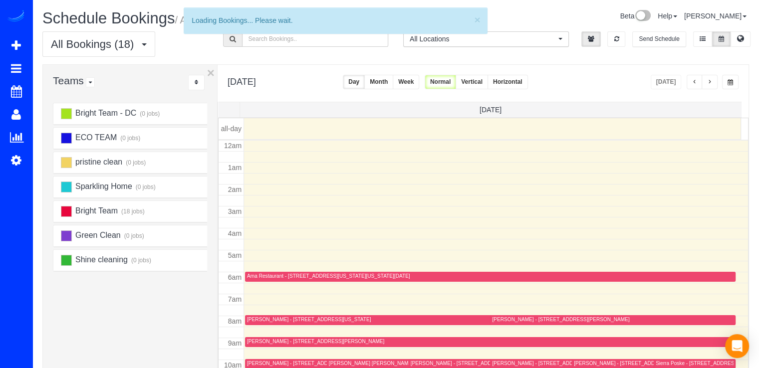
scroll to position [131, 0]
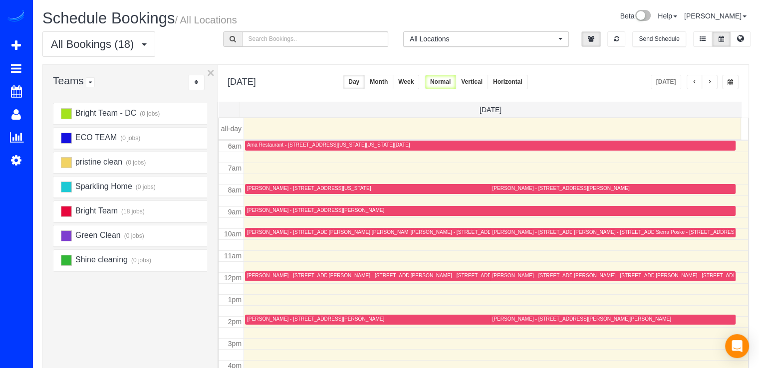
click at [709, 80] on span "button" at bounding box center [709, 82] width 5 height 6
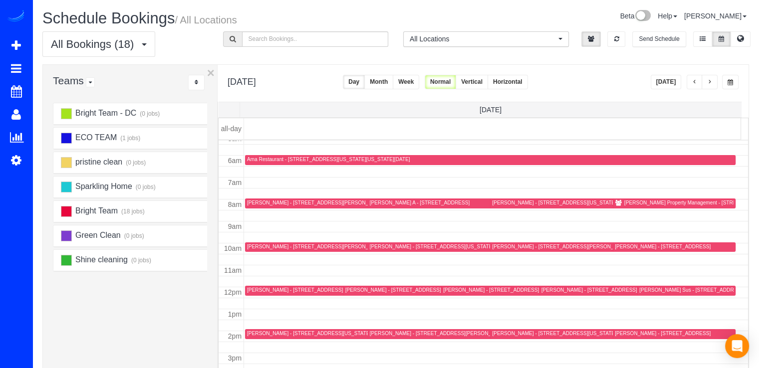
scroll to position [100, 0]
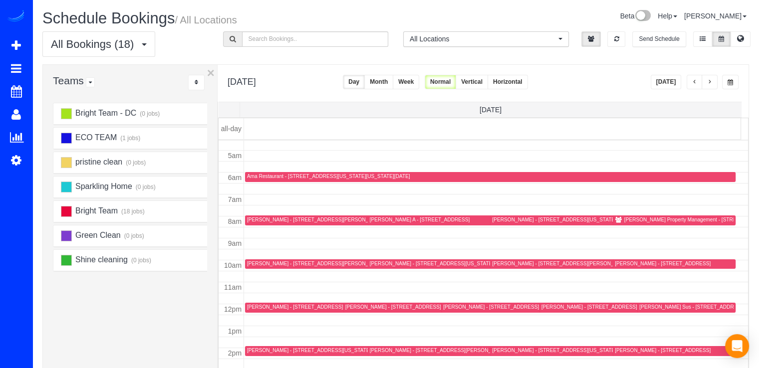
click at [710, 80] on span "button" at bounding box center [709, 82] width 5 height 6
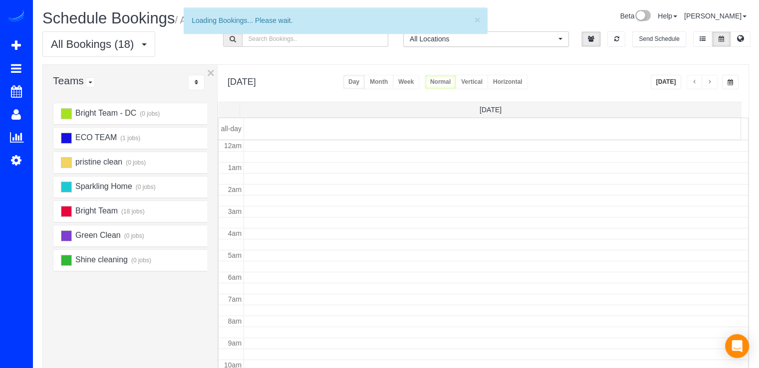
scroll to position [131, 0]
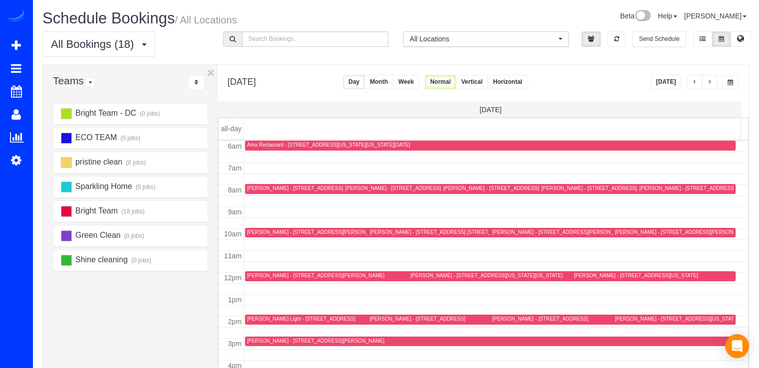
click at [713, 78] on button "button" at bounding box center [710, 82] width 16 height 14
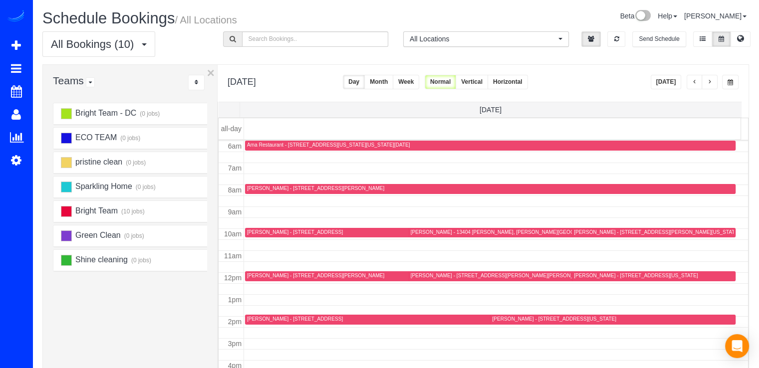
click at [697, 77] on button "button" at bounding box center [695, 82] width 16 height 14
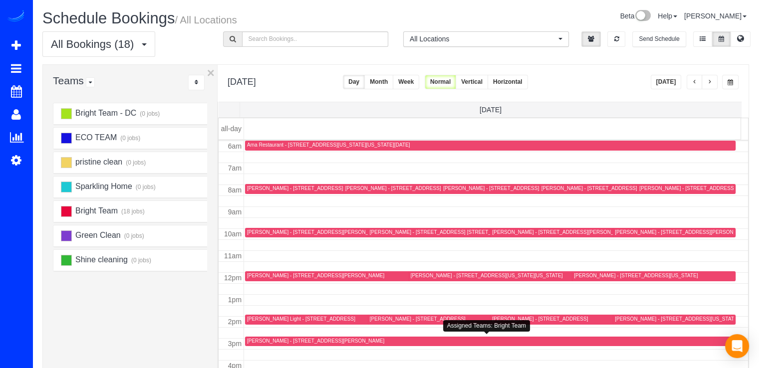
click at [258, 340] on div "Ben Wright - 8028 Lilly Stone Dr, Bethesda, MD 20817" at bounding box center [315, 341] width 137 height 6
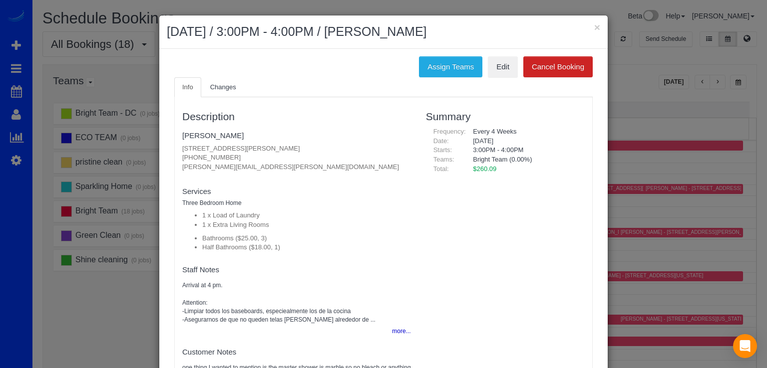
scroll to position [36, 0]
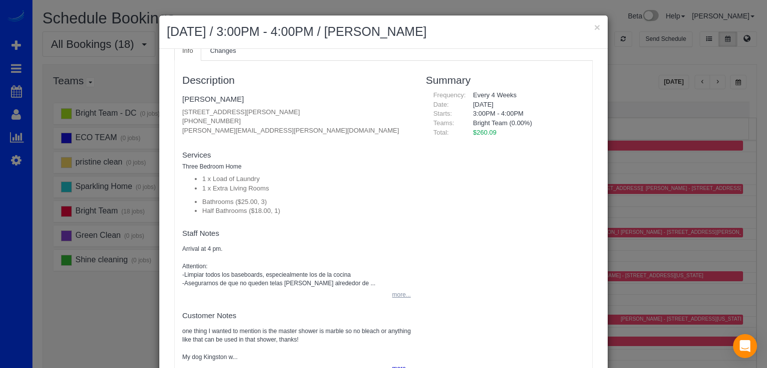
click at [388, 292] on button "more..." at bounding box center [398, 295] width 24 height 14
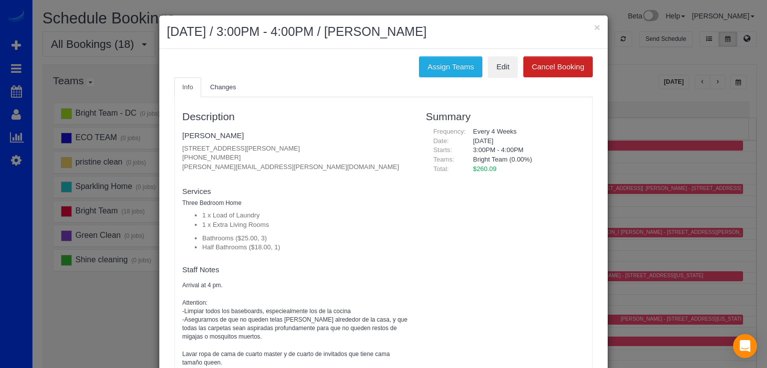
scroll to position [0, 0]
click at [213, 87] on span "Changes" at bounding box center [223, 86] width 26 height 7
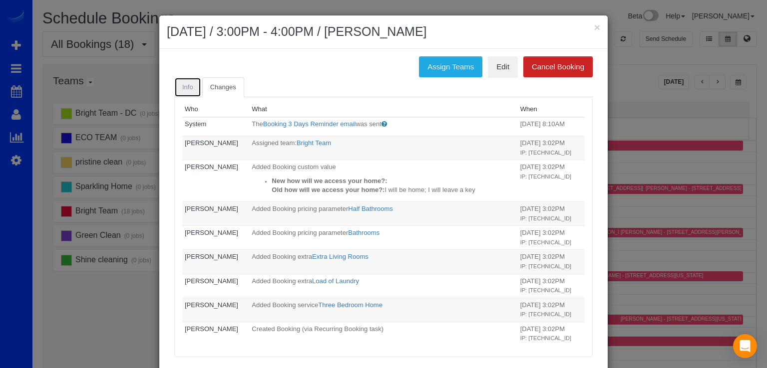
click at [188, 81] on link "Info" at bounding box center [187, 87] width 27 height 20
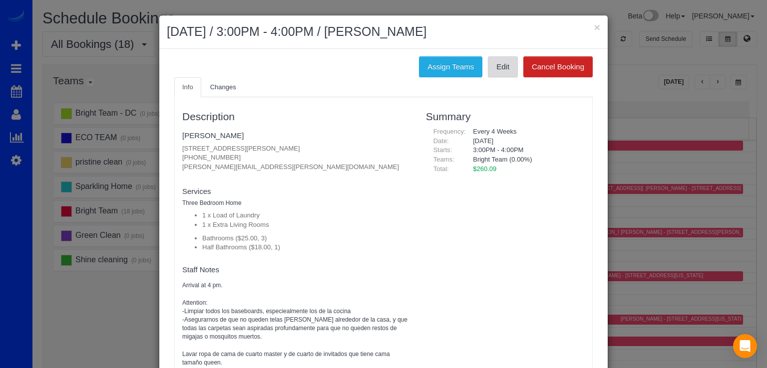
click at [491, 68] on link "Edit" at bounding box center [503, 66] width 30 height 21
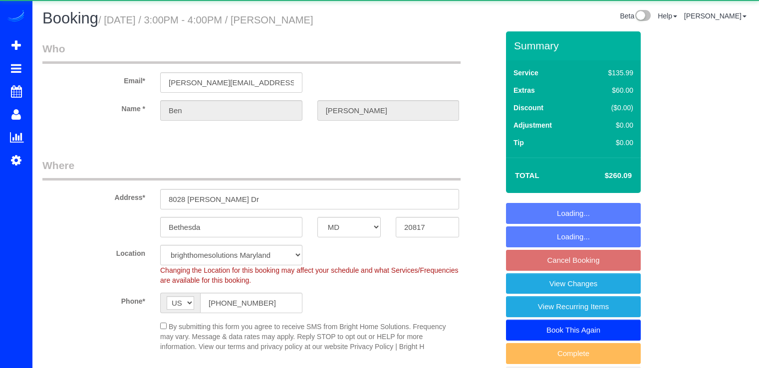
select select "MD"
select select "3"
select select "1"
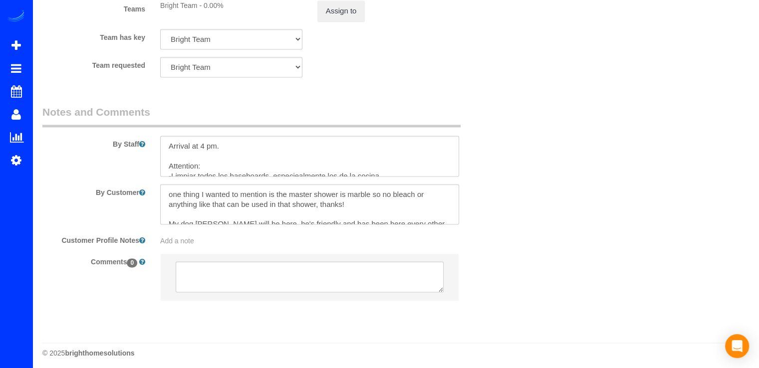
scroll to position [1422, 0]
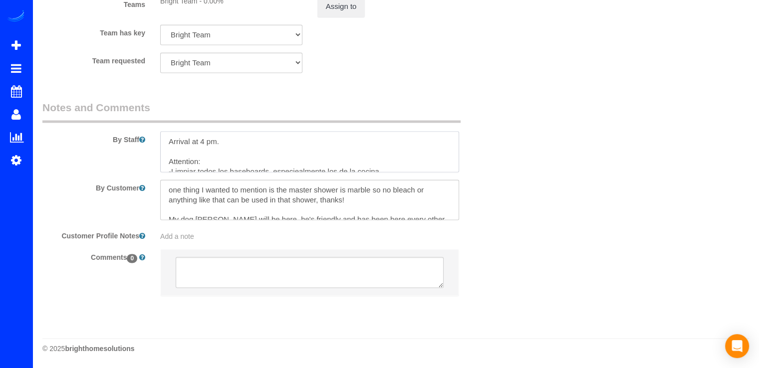
click at [164, 138] on textarea at bounding box center [309, 151] width 299 height 41
click at [231, 142] on textarea at bounding box center [309, 151] width 299 height 41
click at [266, 142] on textarea at bounding box center [309, 151] width 299 height 41
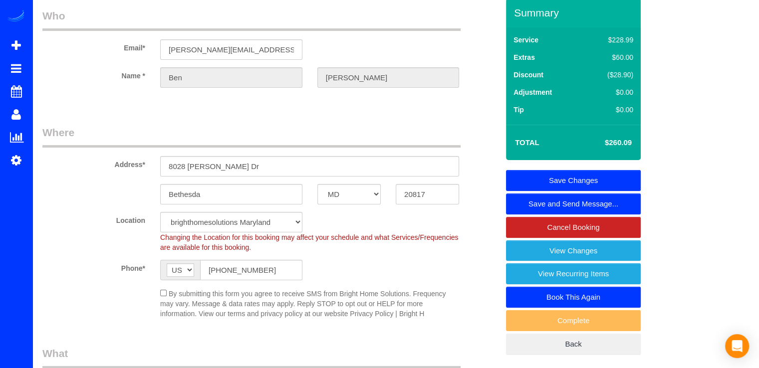
scroll to position [0, 0]
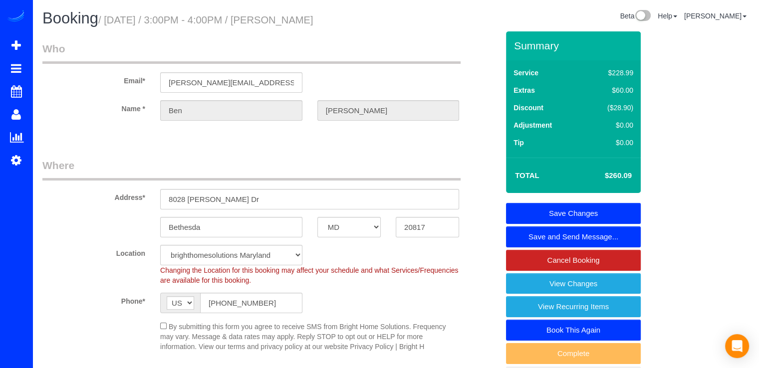
type textarea "10/3 arrival time- 3:30-4pm Arrival at 4 pm. Attention: -Limpiar todos los base…"
click at [608, 210] on link "Save Changes" at bounding box center [573, 213] width 135 height 21
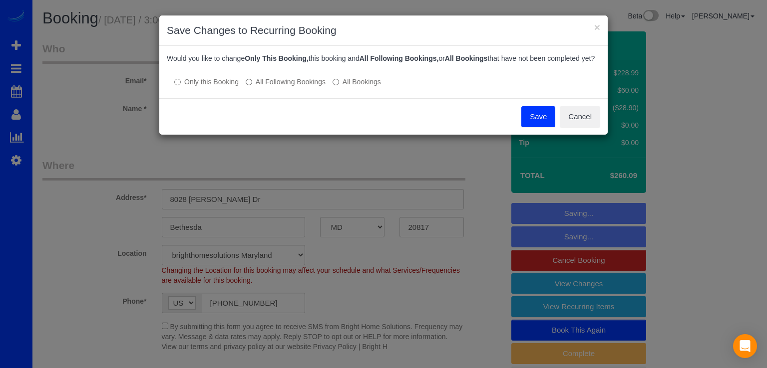
click at [540, 121] on button "Save" at bounding box center [538, 116] width 34 height 21
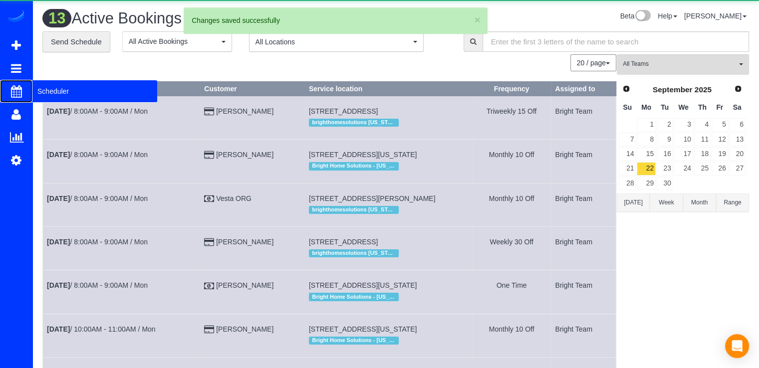
click at [37, 88] on span "Scheduler" at bounding box center [94, 91] width 125 height 23
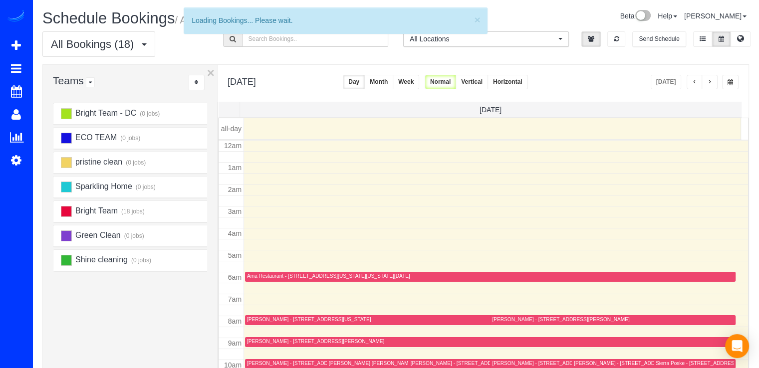
scroll to position [131, 0]
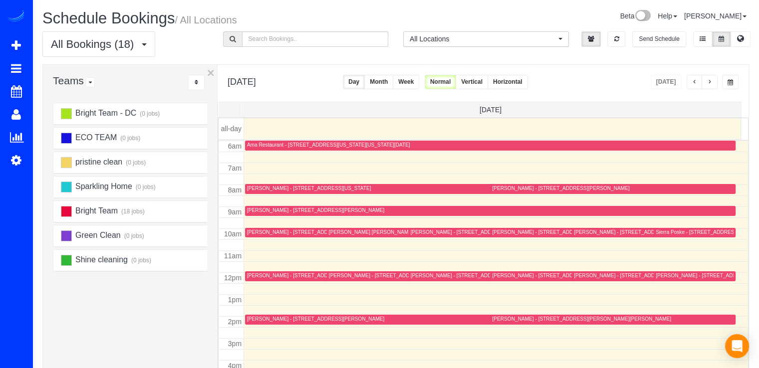
click at [715, 82] on button "button" at bounding box center [710, 82] width 16 height 14
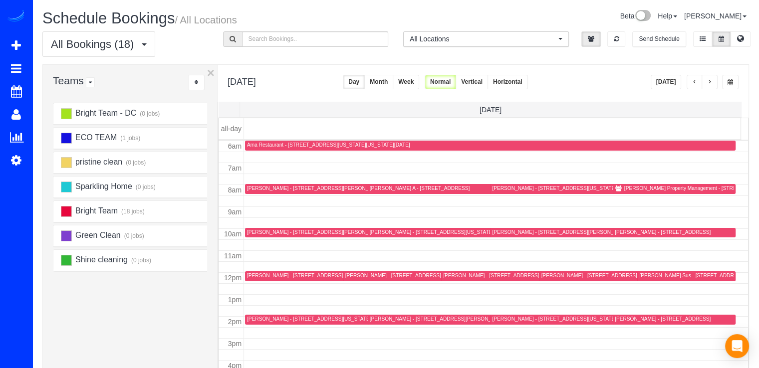
click at [698, 81] on button "button" at bounding box center [695, 82] width 16 height 14
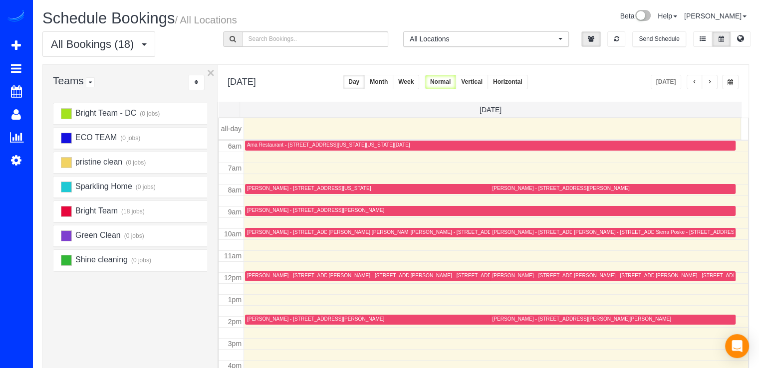
click at [428, 275] on div "Jaime Fishman - 402 Inspiration Lane, Gaithersburg, MD 20878" at bounding box center [479, 275] width 137 height 6
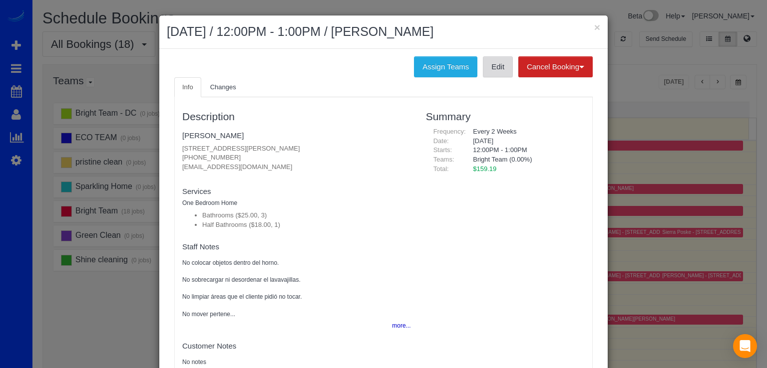
click at [497, 71] on link "Edit" at bounding box center [498, 66] width 30 height 21
click at [194, 137] on link "[PERSON_NAME]" at bounding box center [212, 135] width 61 height 8
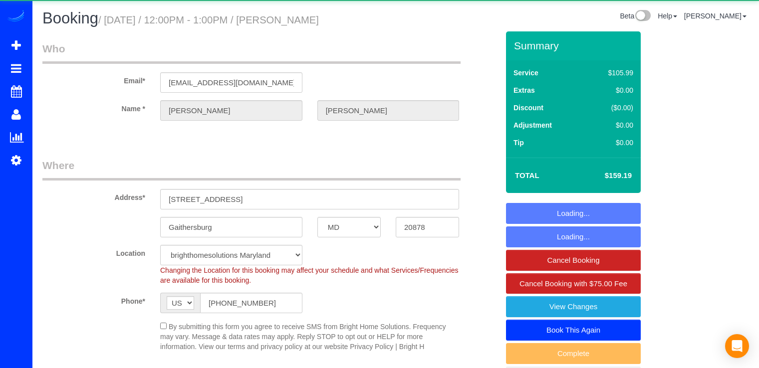
select select "MD"
select select "3"
select select "1"
select select "spot11"
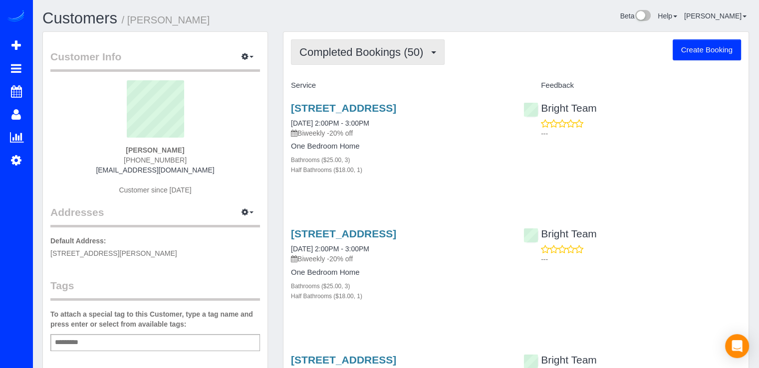
click at [383, 61] on button "Completed Bookings (50)" at bounding box center [368, 51] width 154 height 25
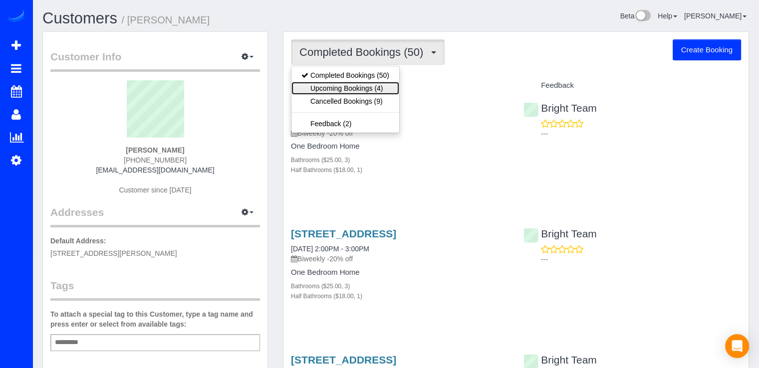
click at [374, 86] on link "Upcoming Bookings (4)" at bounding box center [345, 88] width 108 height 13
